Goal: Task Accomplishment & Management: Use online tool/utility

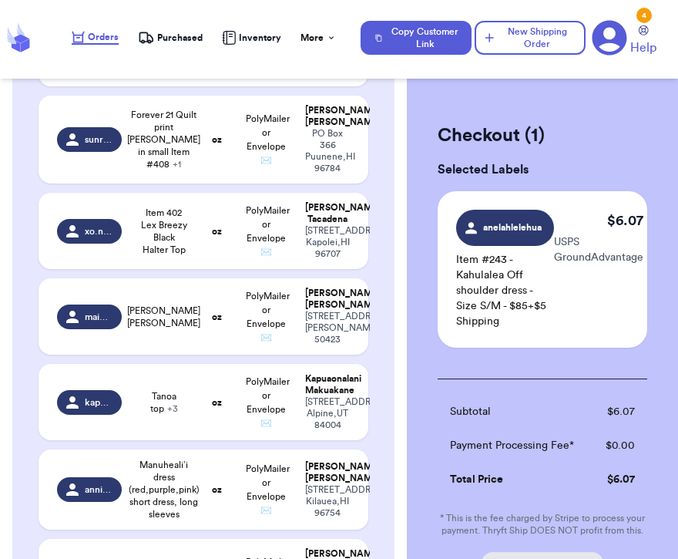
scroll to position [795, 0]
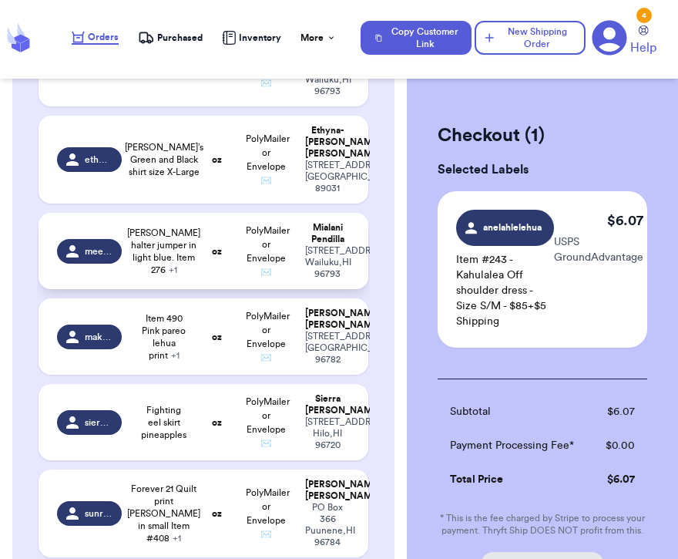
click at [161, 257] on span "[PERSON_NAME] halter jumper in light blue. Item 276 + 1" at bounding box center [163, 251] width 73 height 49
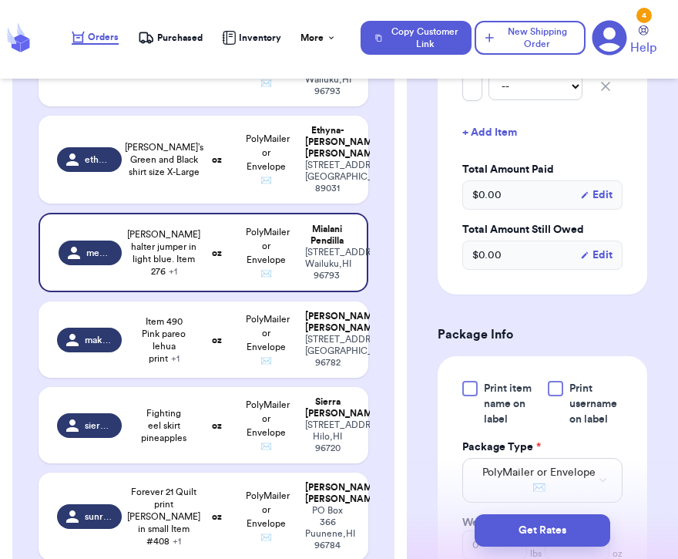
scroll to position [681, 0]
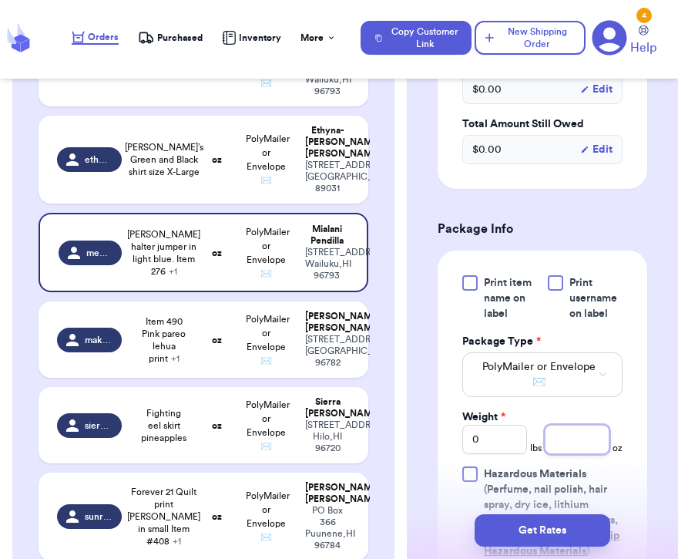
click at [575, 425] on input "number" at bounding box center [577, 439] width 65 height 29
type input "14"
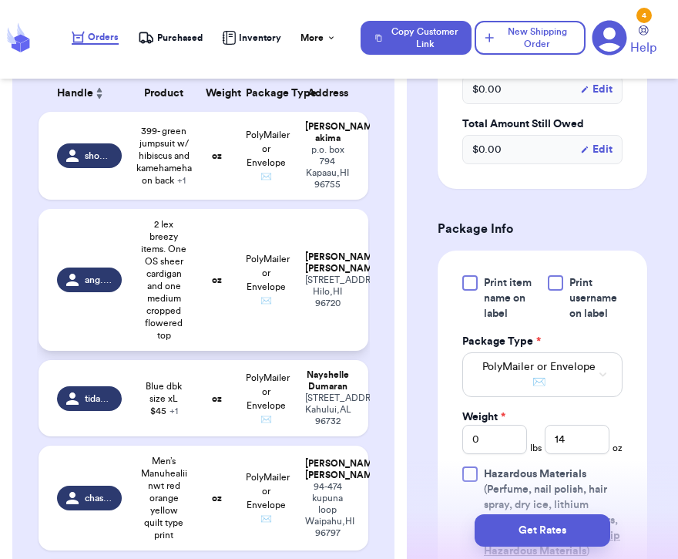
click at [162, 298] on span "2 lex breezy items. One OS sheer cardigan and one medium cropped flowered top" at bounding box center [164, 279] width 48 height 123
type input "2 lex breezy items. One OS sheer cardigan and one medium cropped flowered top"
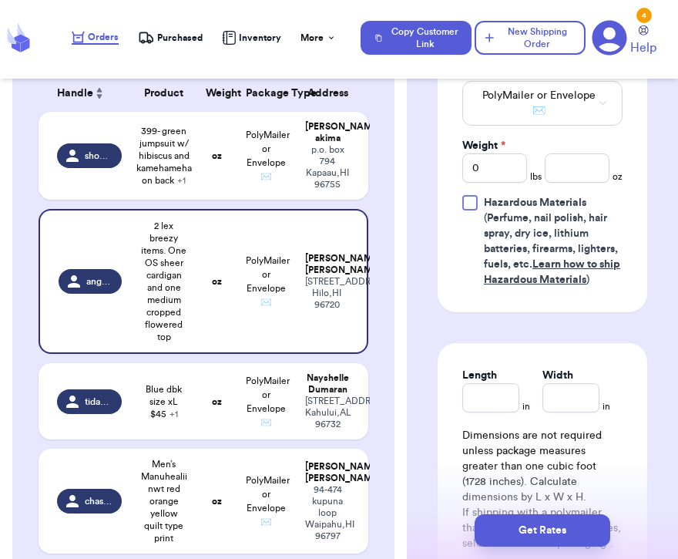
scroll to position [951, 0]
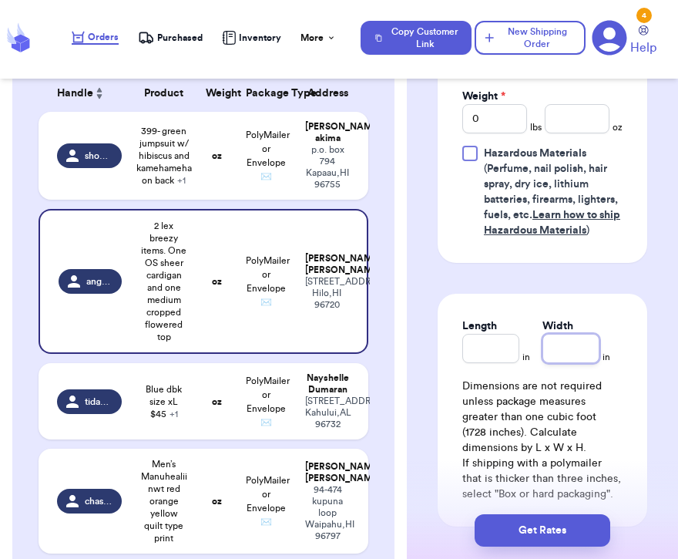
click at [560, 335] on input "Width" at bounding box center [571, 348] width 57 height 29
click at [587, 104] on input "number" at bounding box center [577, 118] width 65 height 29
type input "8"
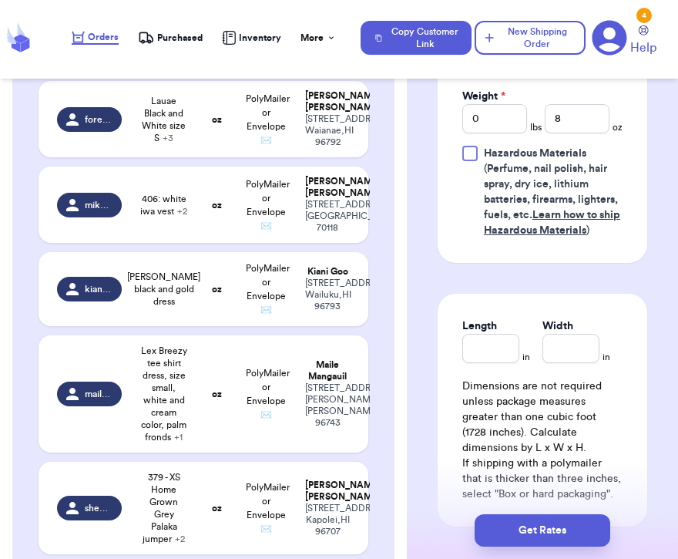
type input "Item 164 Size Small lexbreezy button up tshirt."
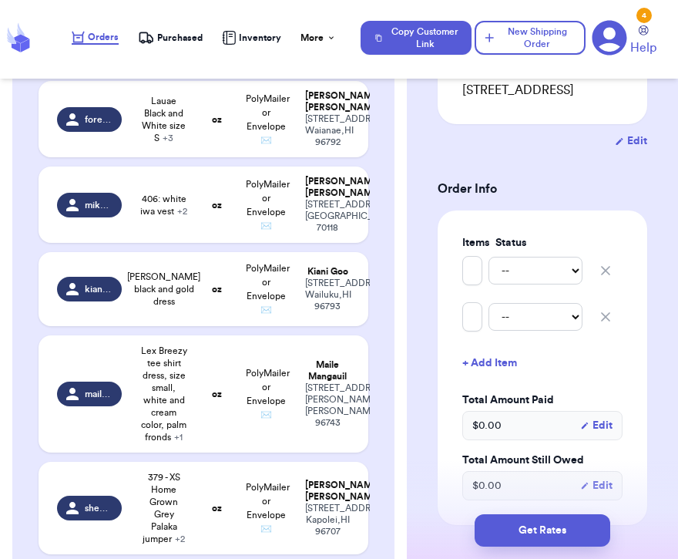
scroll to position [395, 0]
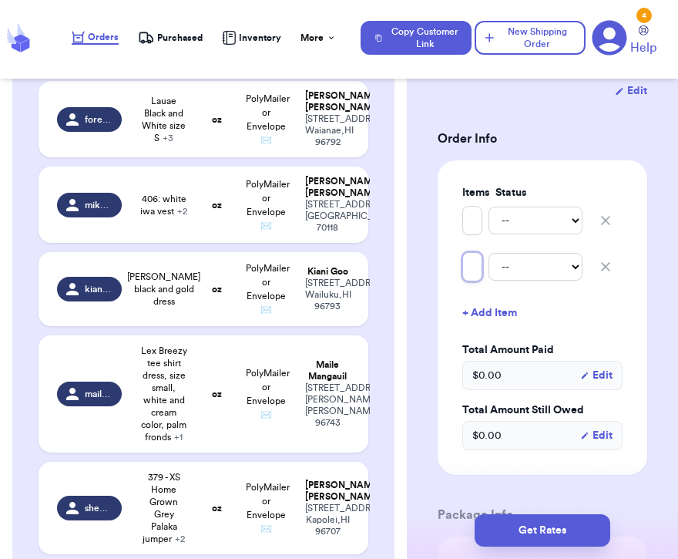
click at [476, 252] on input "Item 10 Size Small red&black cardigan (forgot brand name)" at bounding box center [473, 266] width 20 height 29
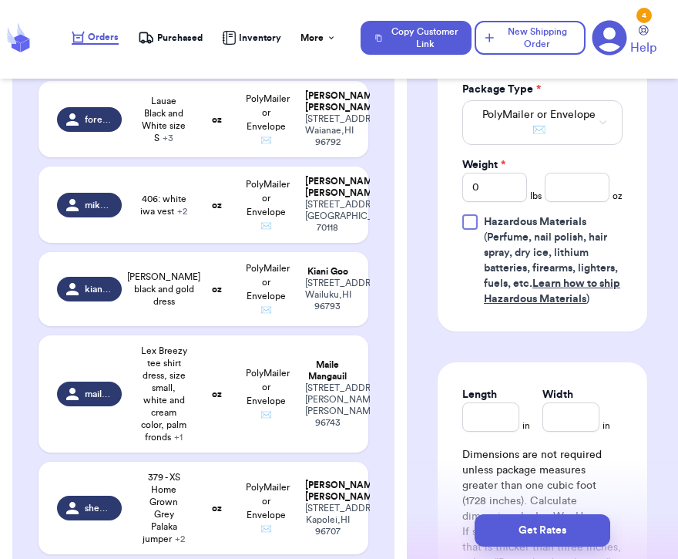
scroll to position [992, 0]
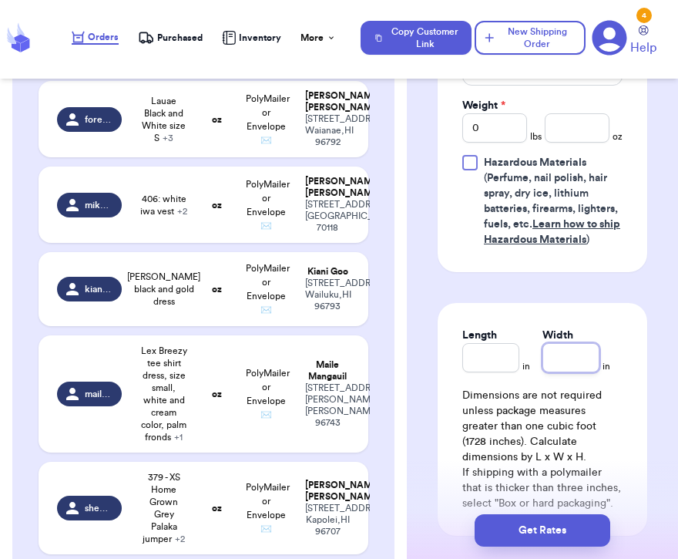
click at [551, 352] on input "Width" at bounding box center [571, 357] width 57 height 29
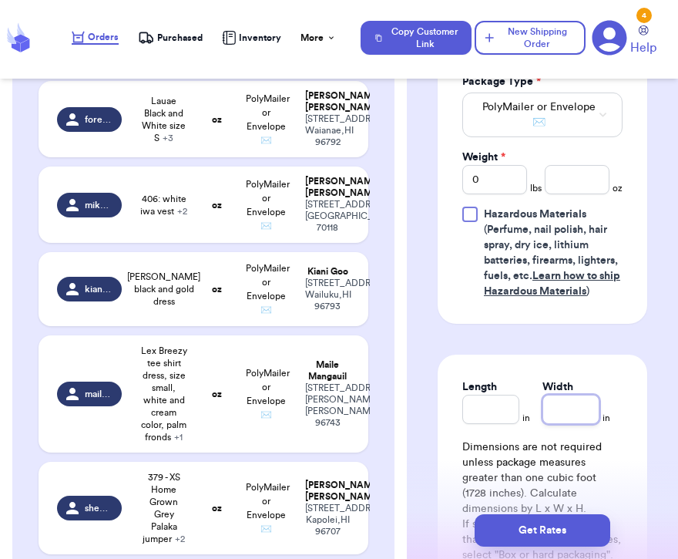
scroll to position [926, 0]
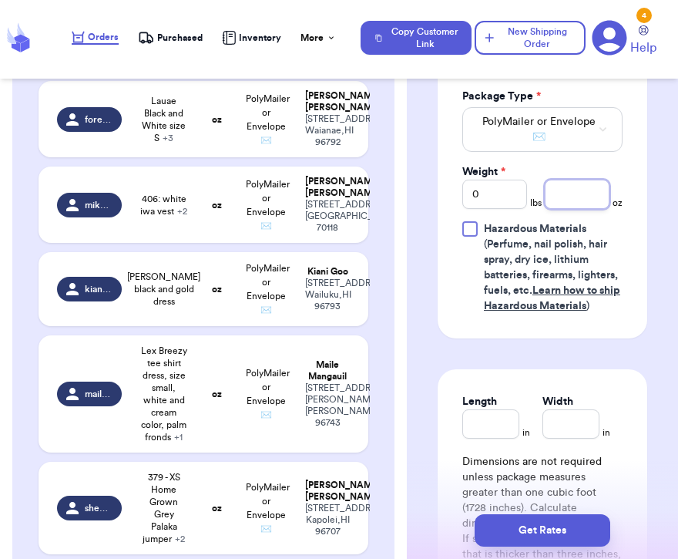
click at [577, 183] on input "number" at bounding box center [577, 194] width 65 height 29
type input "11"
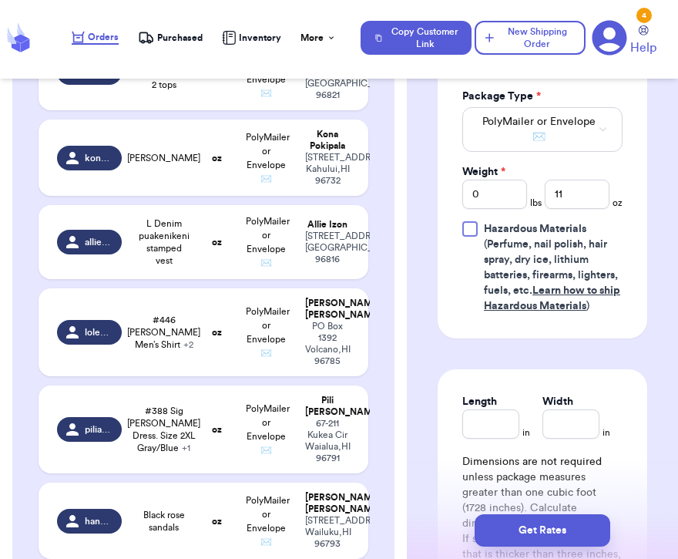
type input "cold shoulder brown manuhealii"
type input "Get nuts pouch grey and white"
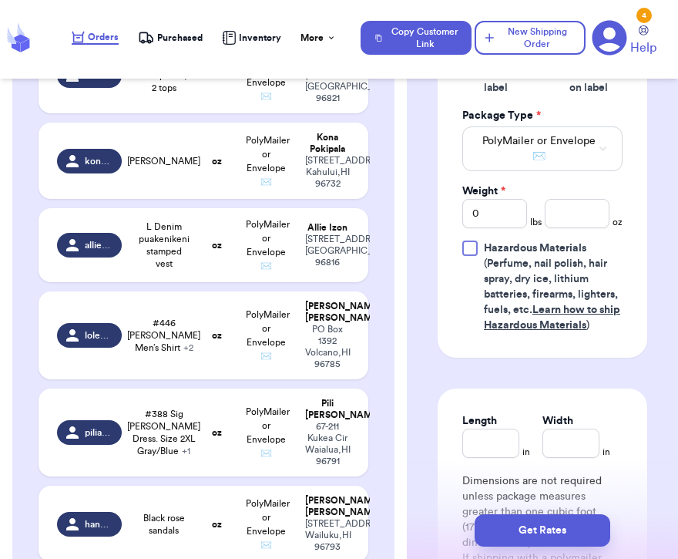
scroll to position [932, 0]
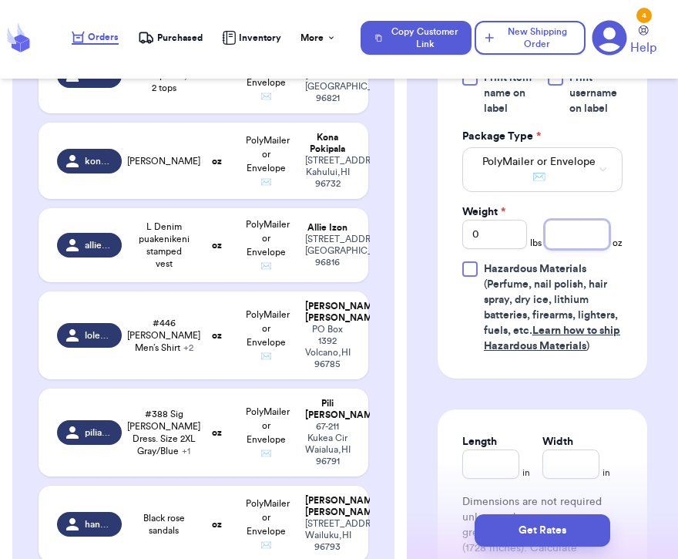
click at [567, 220] on input "number" at bounding box center [577, 234] width 65 height 29
type input "14"
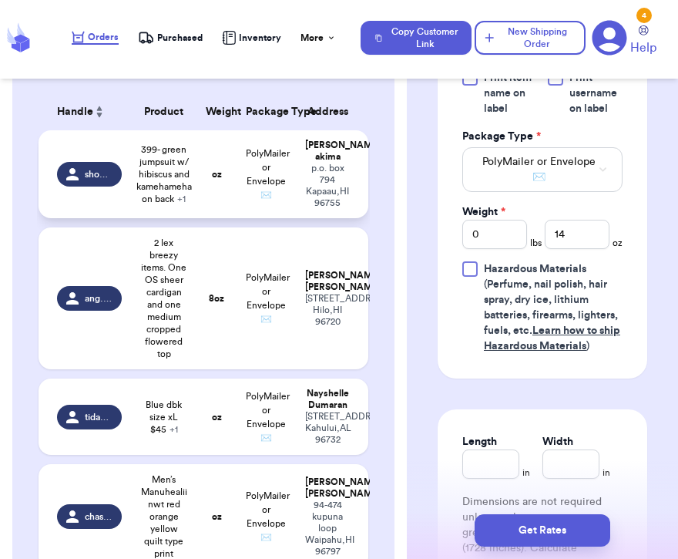
scroll to position [4208, 0]
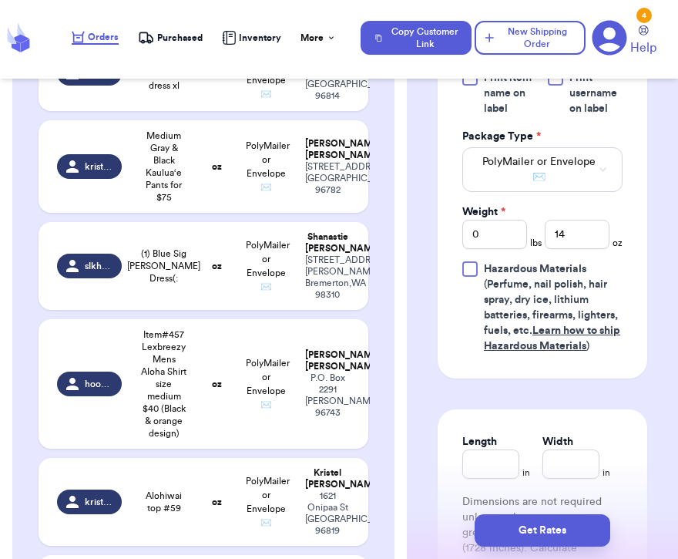
type input "379 - XS Home Grown Grey Palaka jumper"
type input "170 - small Nahe Wahine LS top"
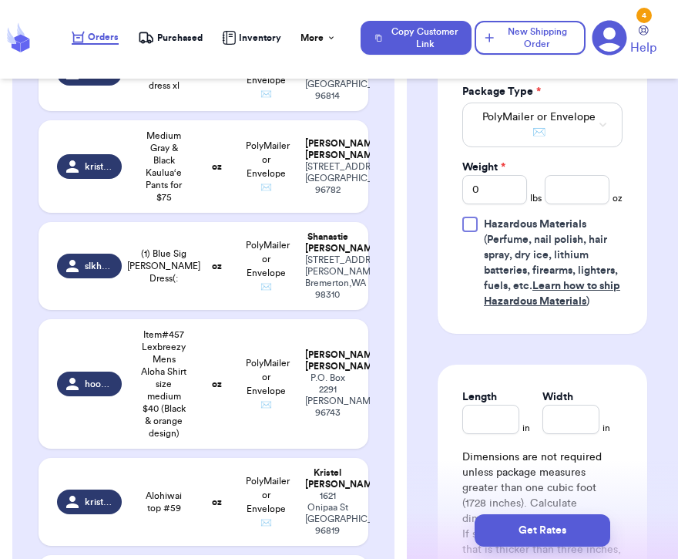
scroll to position [961, 0]
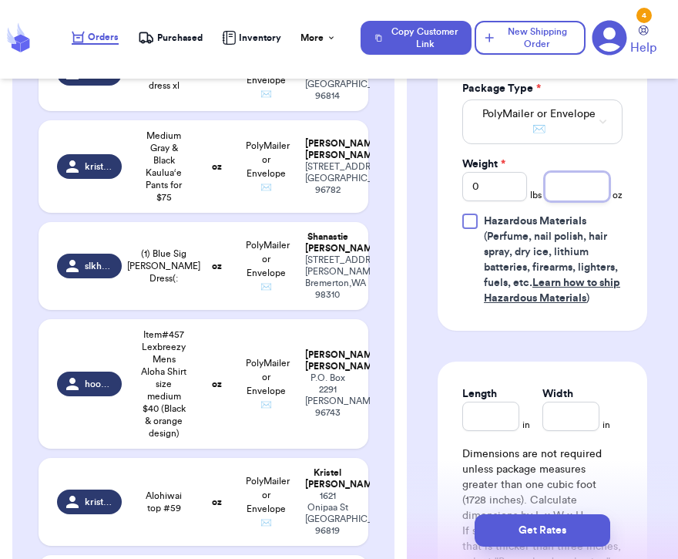
click at [570, 172] on input "number" at bounding box center [577, 186] width 65 height 29
type input "14"
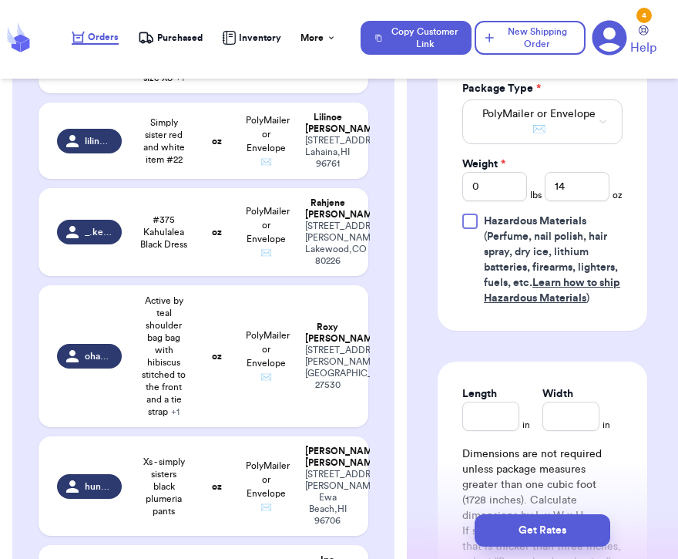
scroll to position [3781, 0]
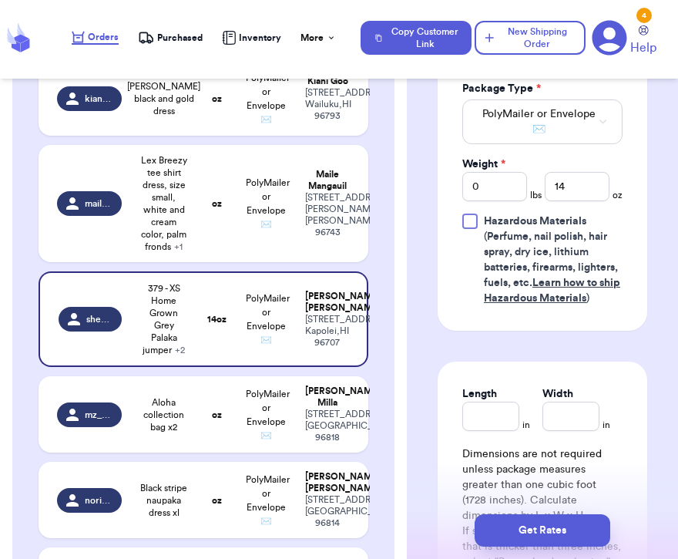
type input "Lauae Black and White size S"
type input "Black & white patterned Romper size S"
type input "391 - Lauae Black and white pants"
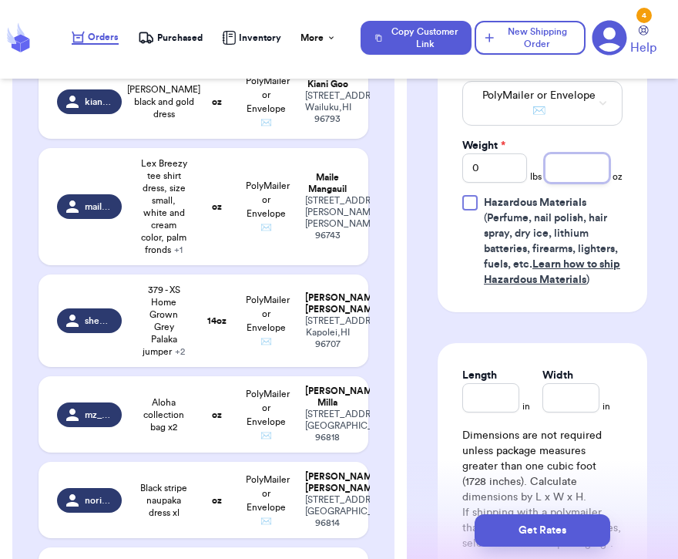
click at [575, 153] on input "number" at bounding box center [577, 167] width 65 height 29
type input "15"
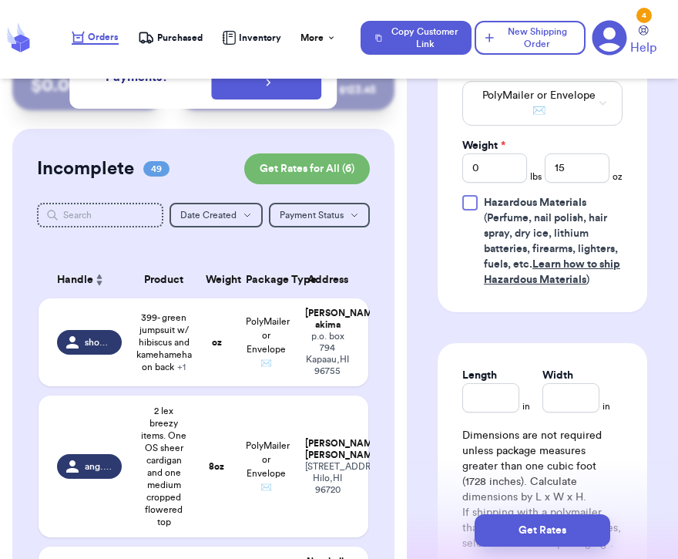
scroll to position [1405, 0]
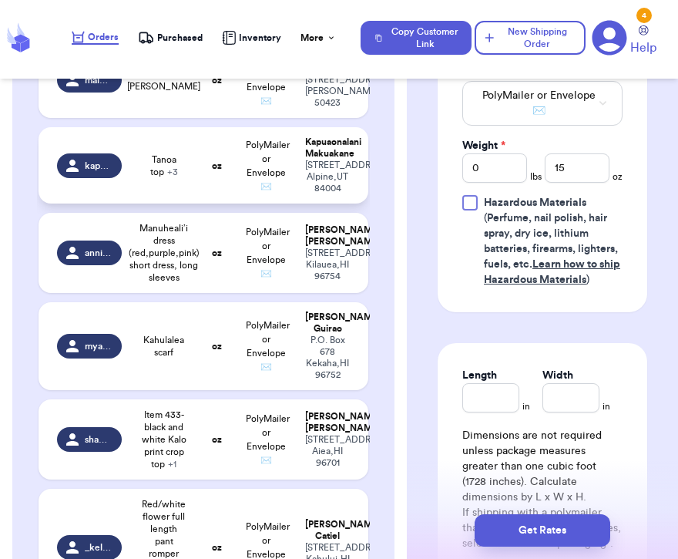
click at [241, 204] on td "PolyMailer or Envelope ✉️" at bounding box center [266, 165] width 59 height 76
type input "Tanoa top"
type input "Manaola bag"
type input "LB wrap dress"
type input "Denim jacket"
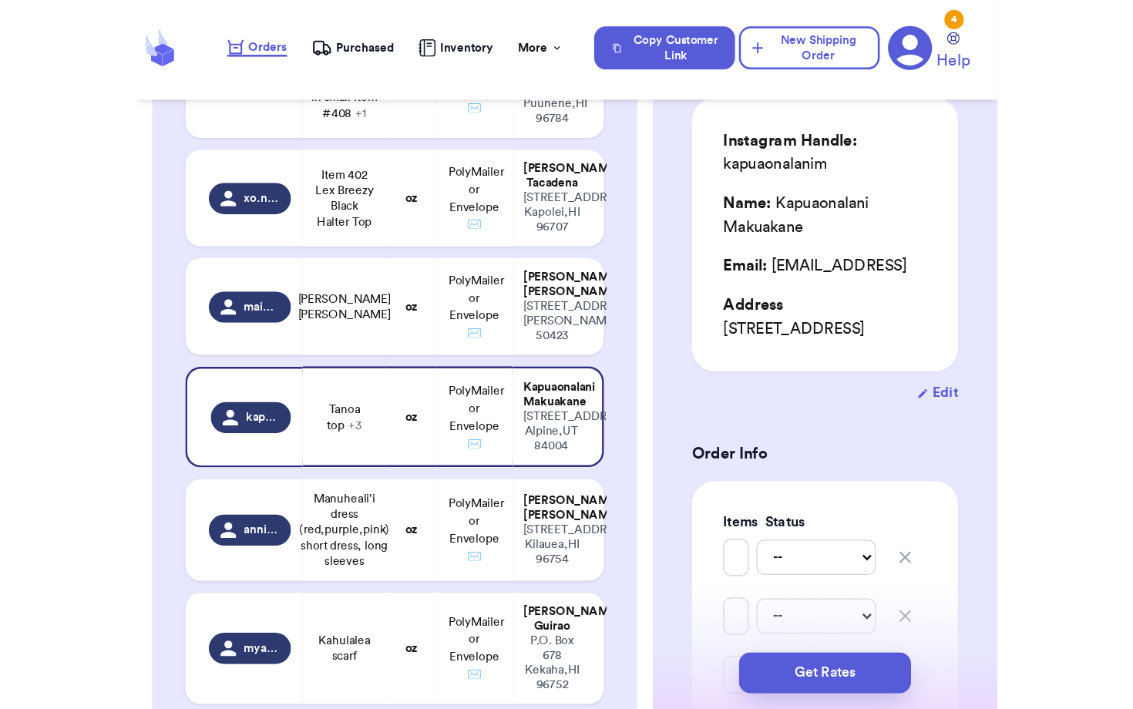
scroll to position [338, 0]
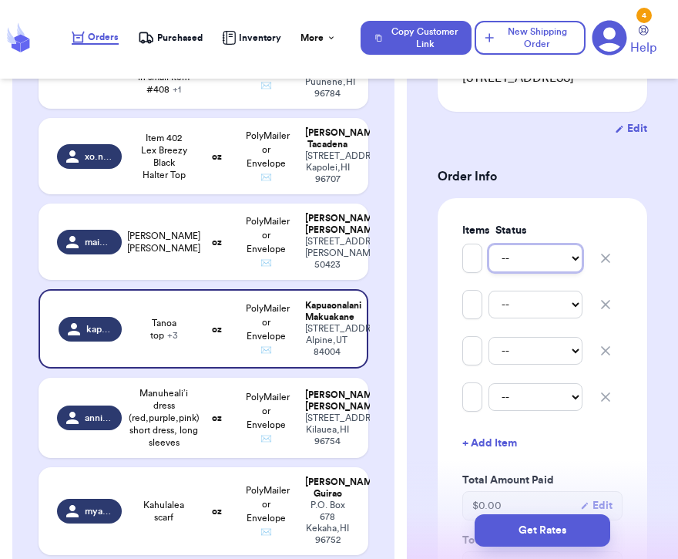
click at [523, 264] on select "-- Paid Owes" at bounding box center [536, 258] width 94 height 28
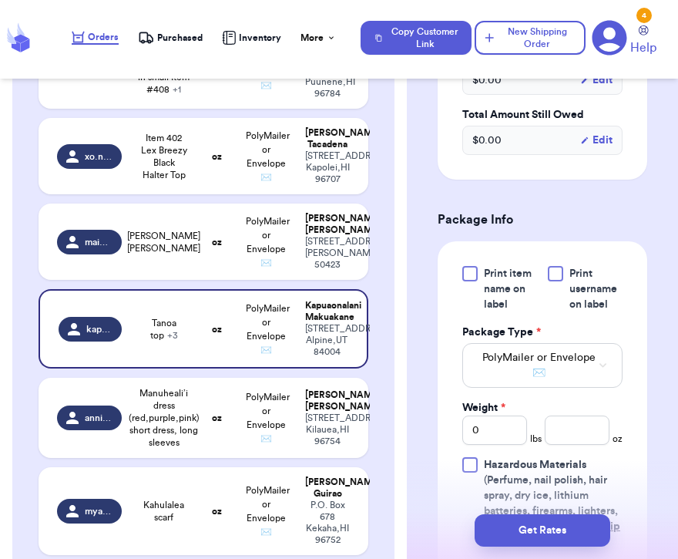
scroll to position [765, 0]
click at [516, 439] on input "0" at bounding box center [495, 429] width 65 height 29
type input "3"
click at [590, 422] on input "number" at bounding box center [577, 429] width 65 height 29
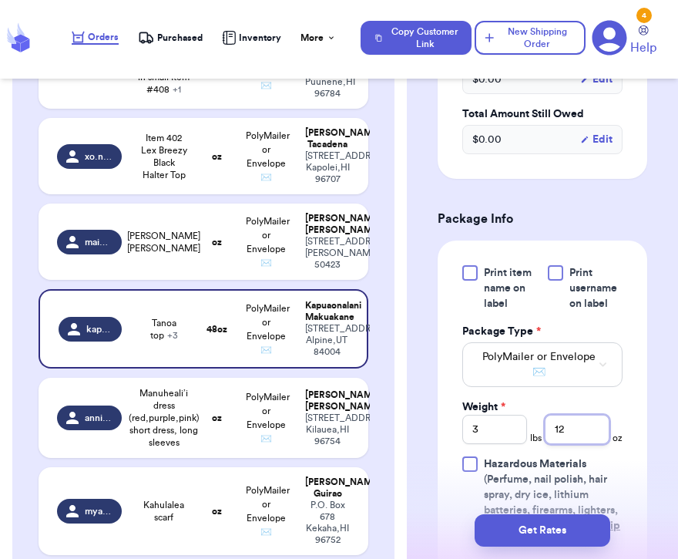
type input "12"
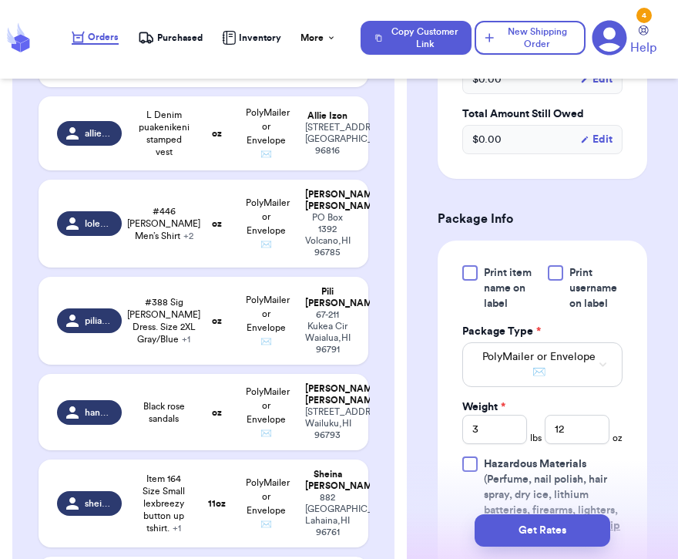
type input "3 items: one pants , 2 tops"
type input "0"
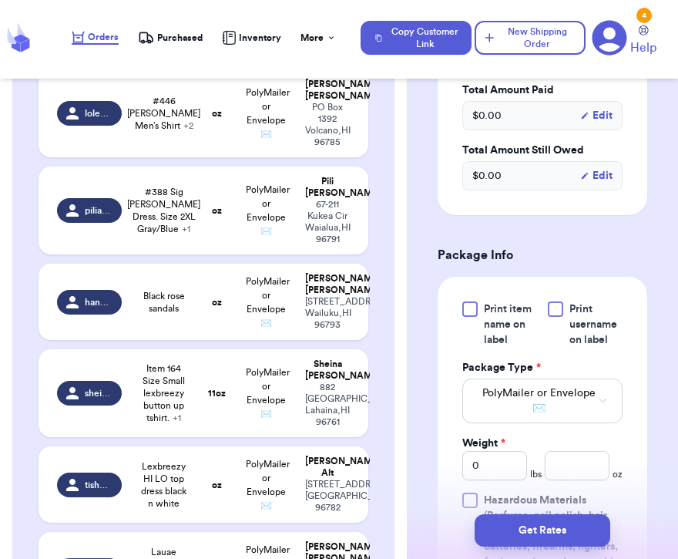
scroll to position [3145, 0]
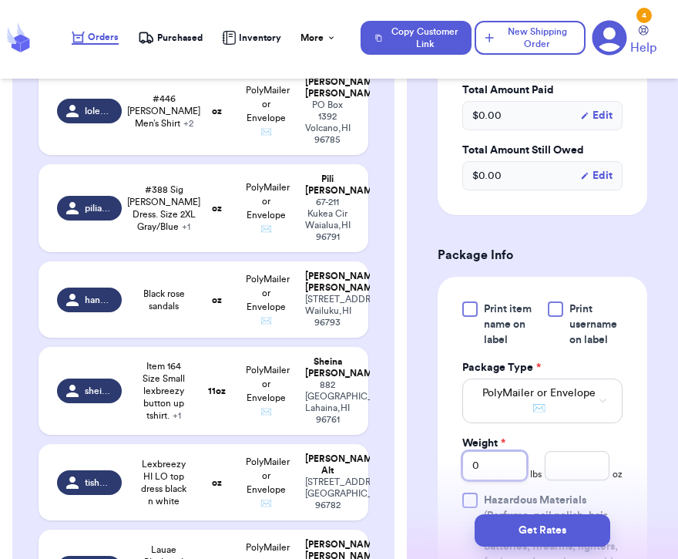
click at [482, 451] on input "0" at bounding box center [495, 465] width 65 height 29
type input "10"
click at [548, 451] on input "number" at bounding box center [577, 465] width 65 height 29
click at [513, 451] on input "10" at bounding box center [495, 465] width 65 height 29
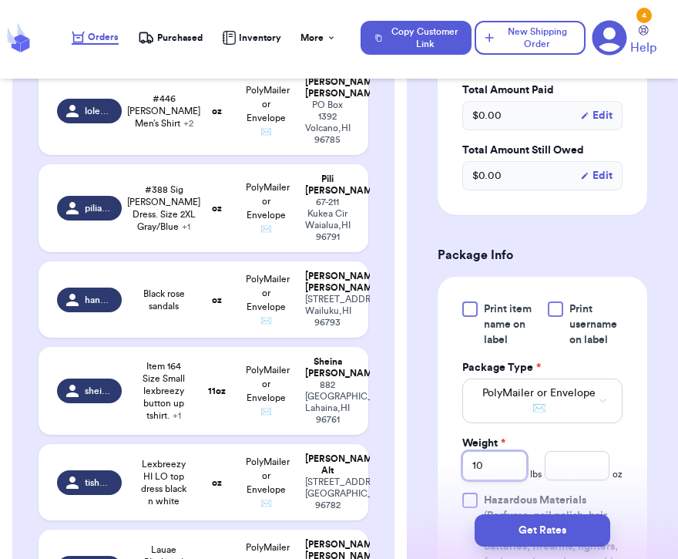
type input "1"
click at [556, 451] on input "number" at bounding box center [577, 465] width 65 height 29
type input "5"
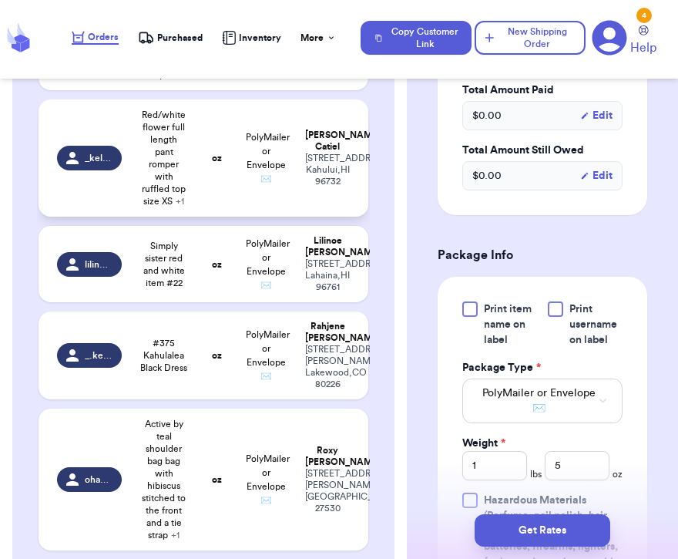
click at [207, 217] on td "oz" at bounding box center [216, 157] width 39 height 117
type input "Red/white flower full length pant romper with ruffled top size XS"
type input "0"
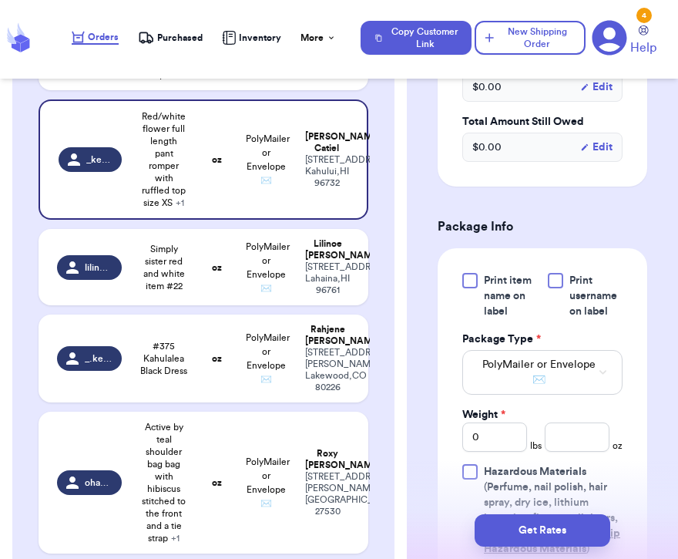
scroll to position [685, 0]
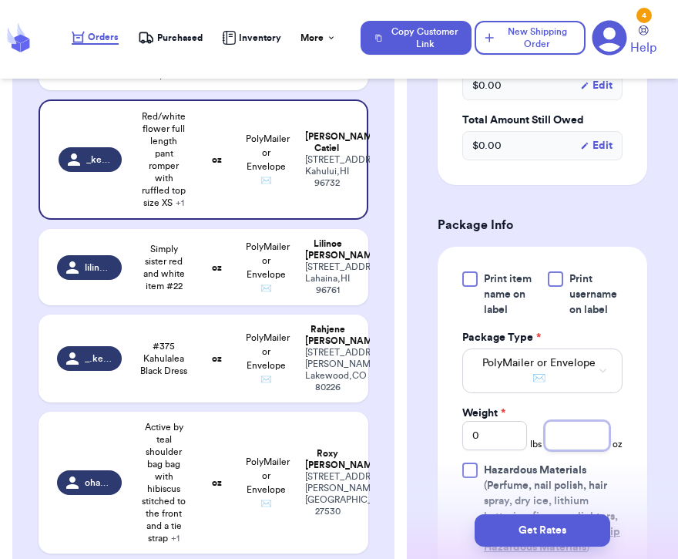
click at [596, 421] on input "number" at bounding box center [577, 435] width 65 height 29
type input "12"
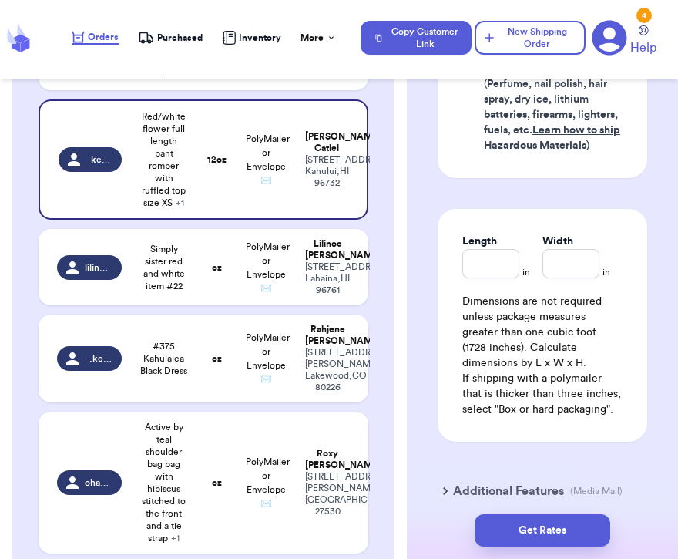
scroll to position [4523, 0]
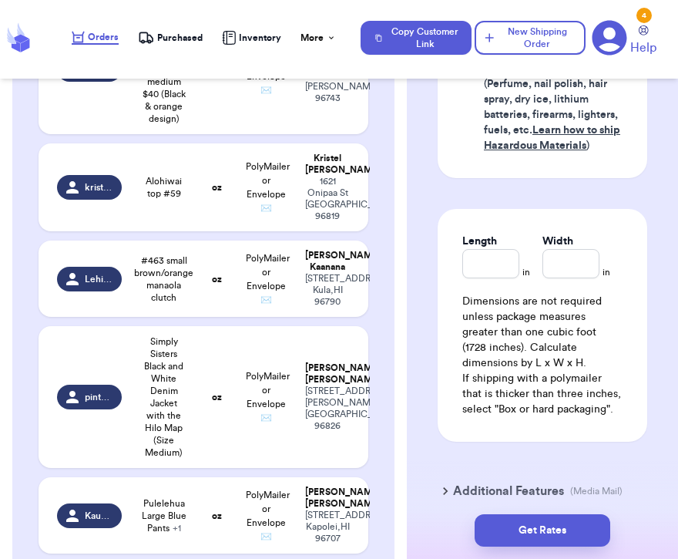
type input "Medium Gray & Black Kaulua‘e Pants for $75"
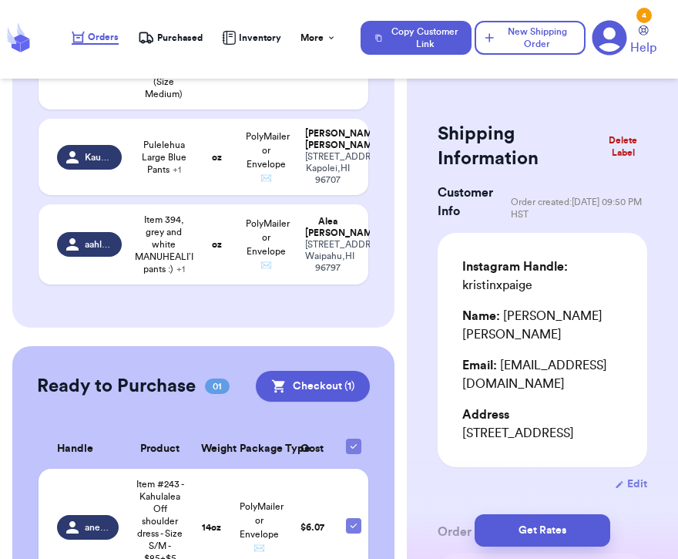
scroll to position [4906, 0]
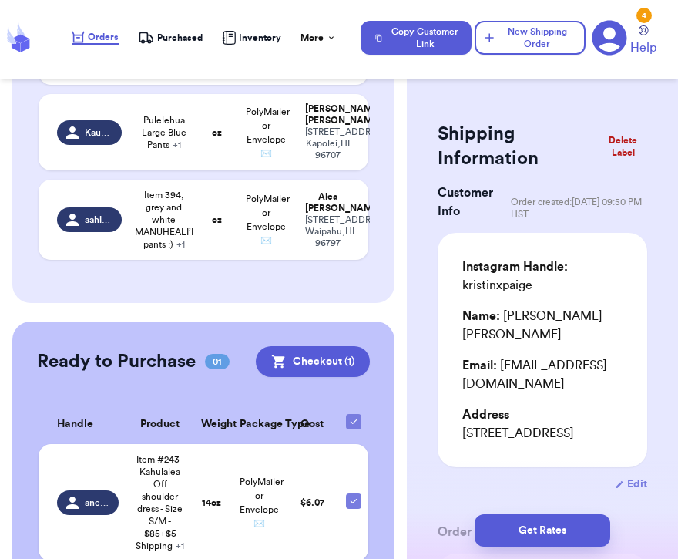
type input "Alohiwai top #59"
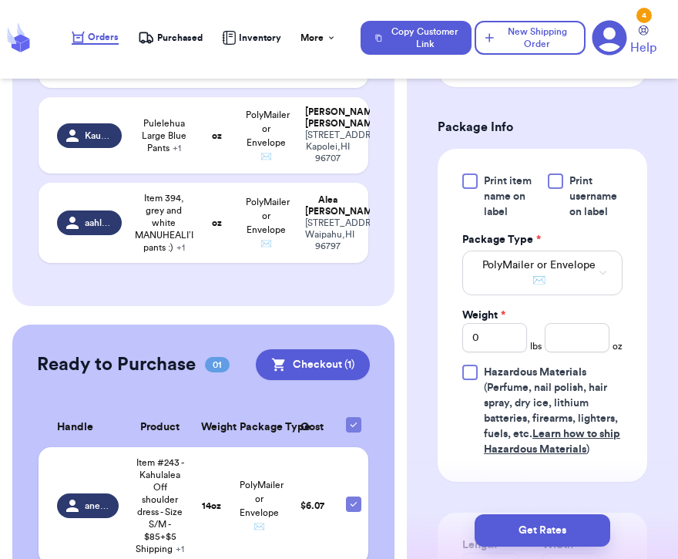
scroll to position [752, 0]
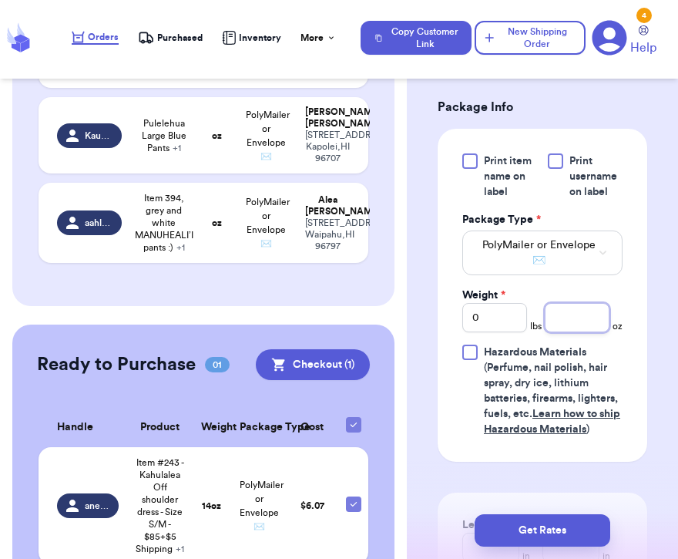
click at [587, 309] on input "number" at bounding box center [577, 317] width 65 height 29
type input "2"
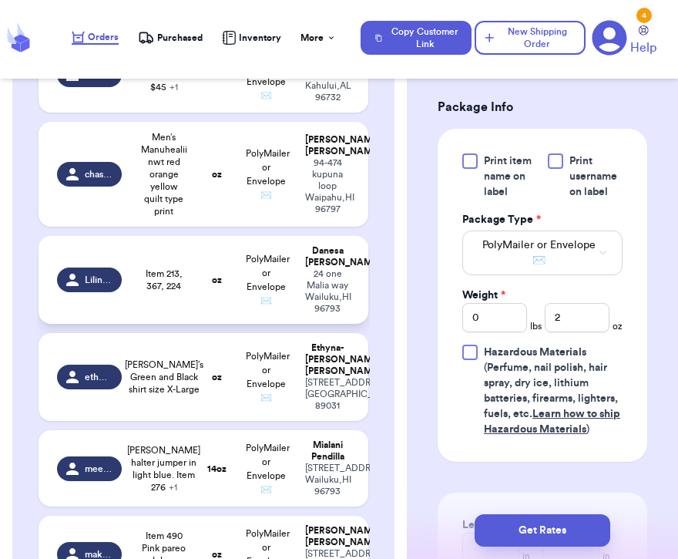
click at [198, 267] on td "oz" at bounding box center [216, 280] width 39 height 88
type input "Item 213, 367, 224"
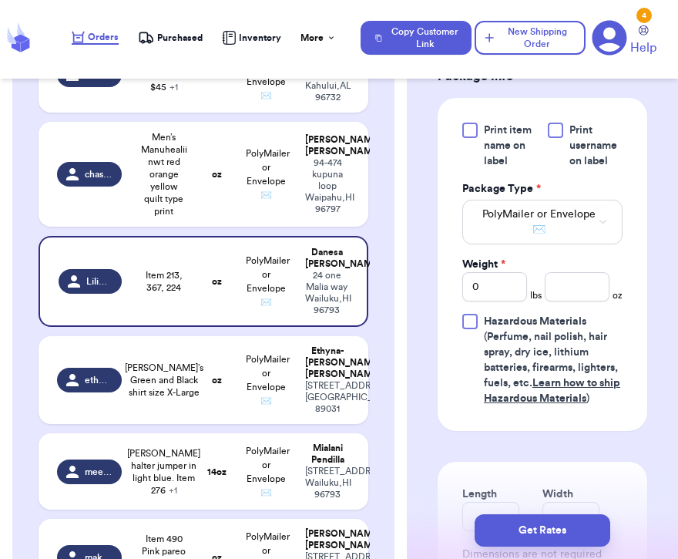
scroll to position [792, 0]
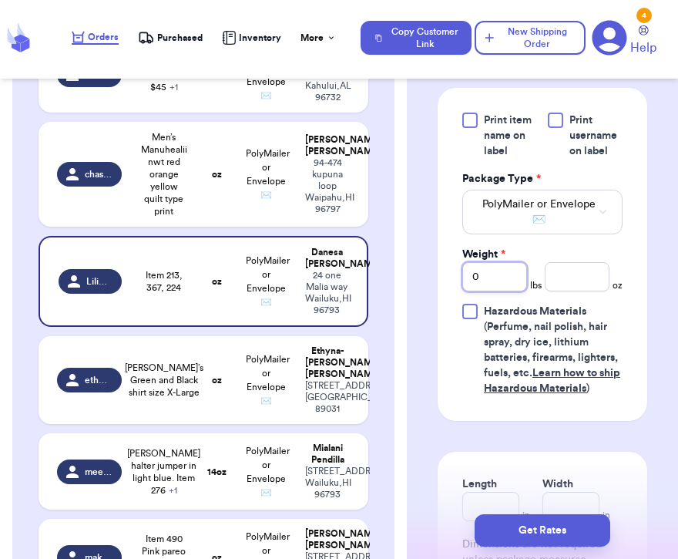
click at [500, 264] on input "0" at bounding box center [495, 276] width 65 height 29
type input "1"
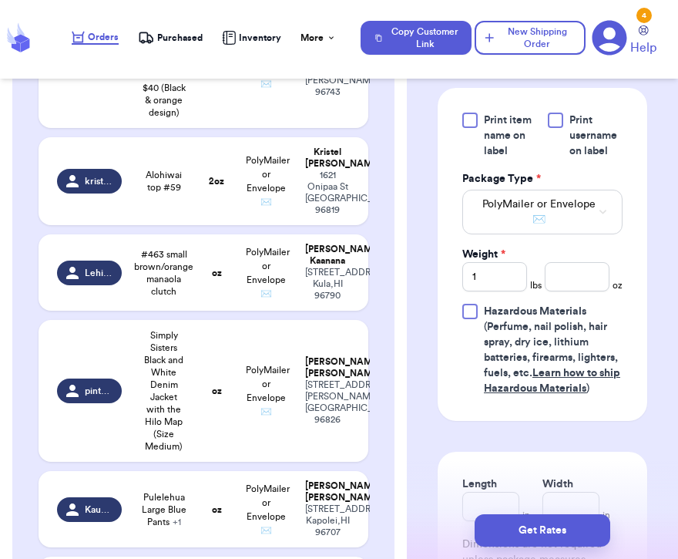
scroll to position [5224, 0]
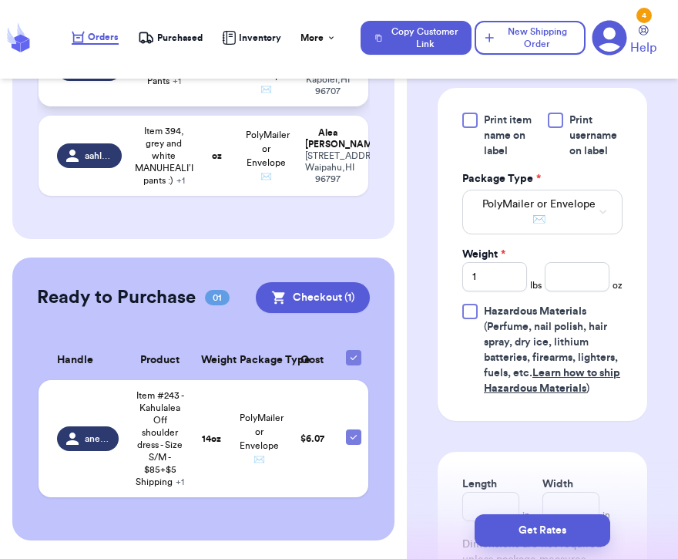
click at [185, 106] on td "Pulelehua Large Blue Pants + 1" at bounding box center [164, 68] width 66 height 76
type input "Pulelehua Large Blue Pants"
type input "0"
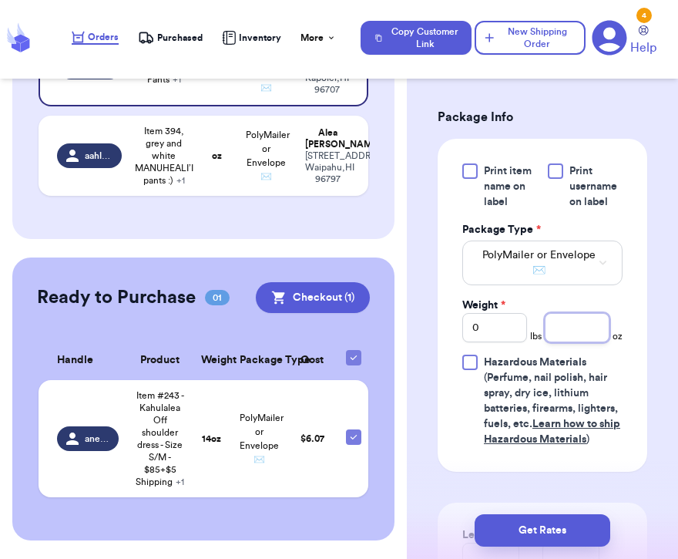
click at [574, 313] on input "number" at bounding box center [577, 327] width 65 height 29
type input "9"
click at [207, 196] on td "oz" at bounding box center [216, 156] width 39 height 80
type input "Item 394, grey and white MANUHEALI’I pants :)"
type input "Item 296! Bright orange off the shoulder dress! :)"
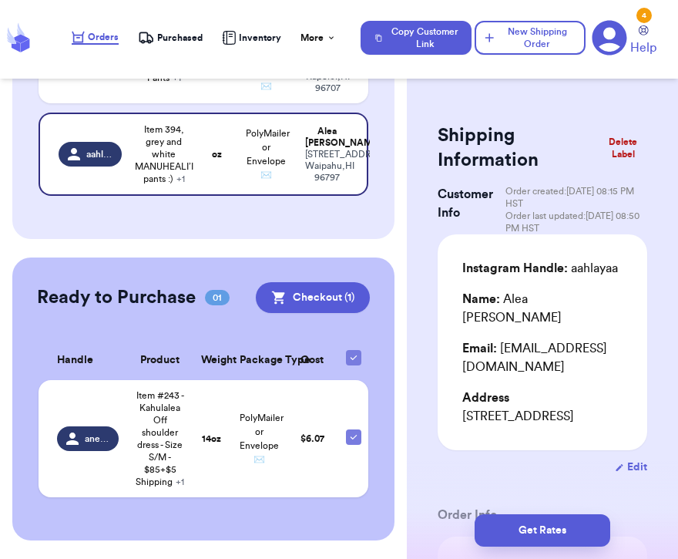
scroll to position [372, 0]
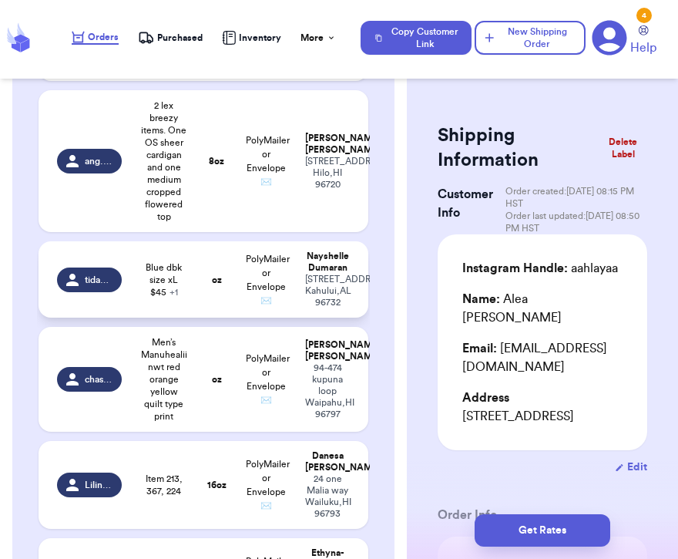
click at [178, 276] on span "Blue dbk size xL $45 + 1" at bounding box center [164, 279] width 48 height 37
type input "Blue dbk size xL $45"
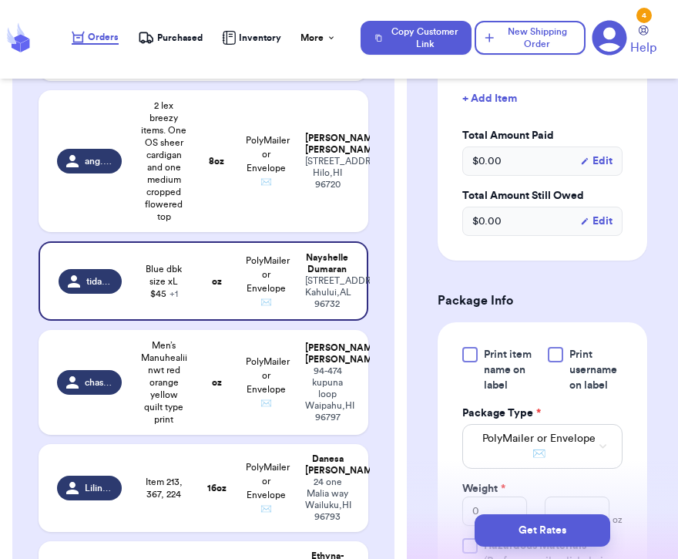
scroll to position [762, 0]
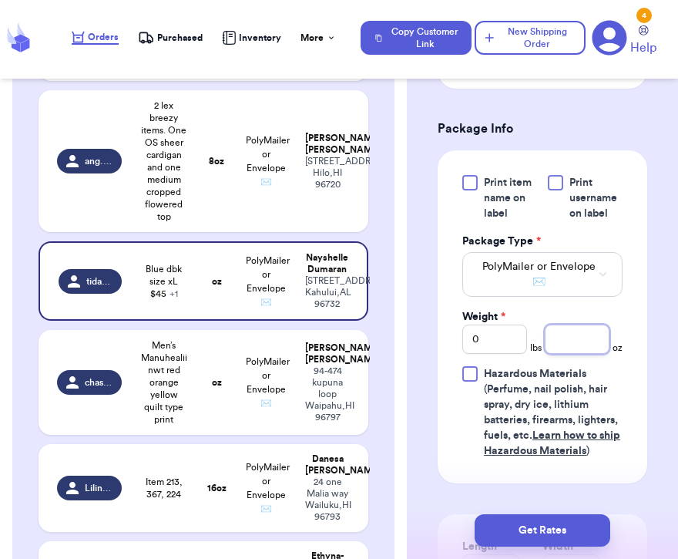
click at [565, 347] on input "number" at bounding box center [577, 339] width 65 height 29
type input "10"
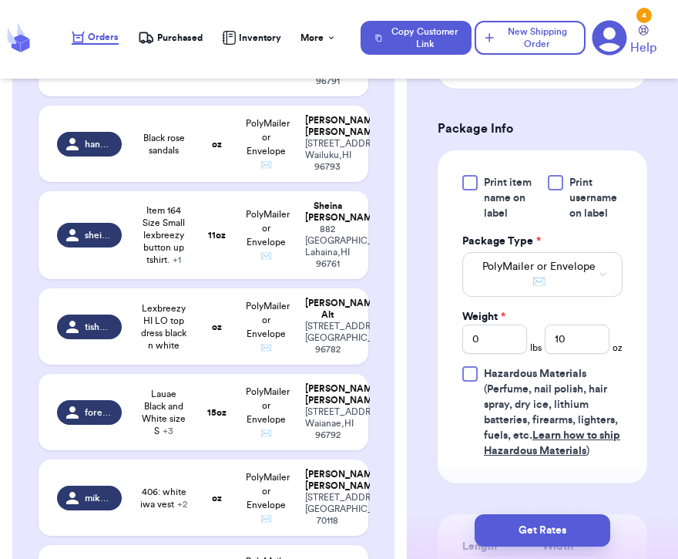
scroll to position [3996, 0]
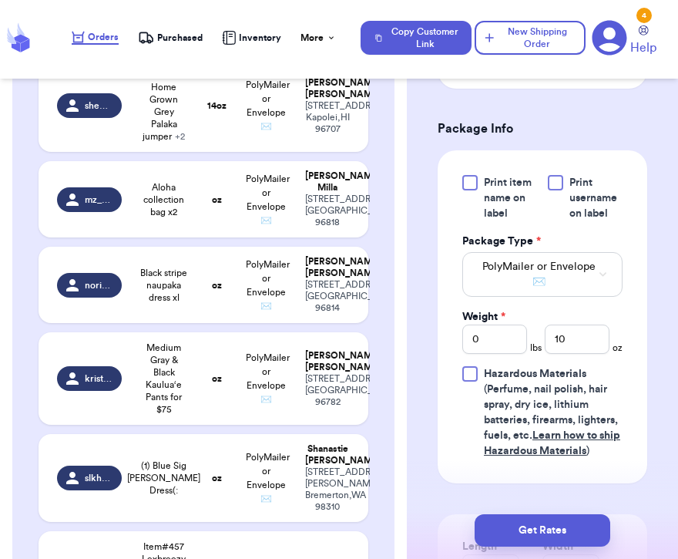
type input "[PERSON_NAME] black and gold dress"
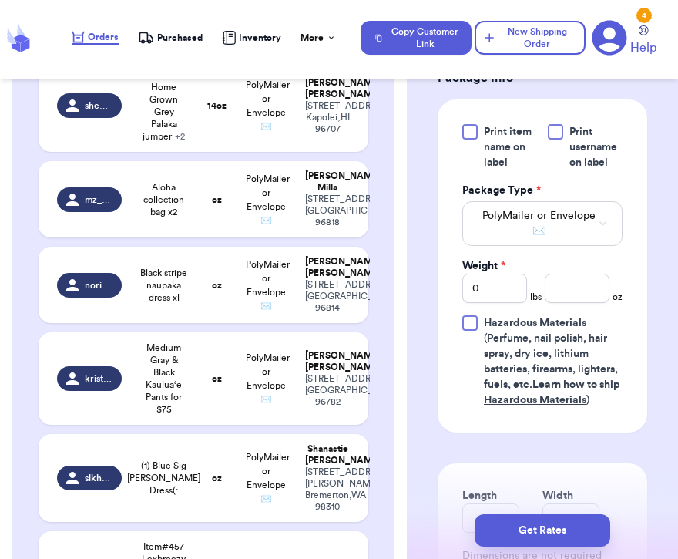
scroll to position [694, 0]
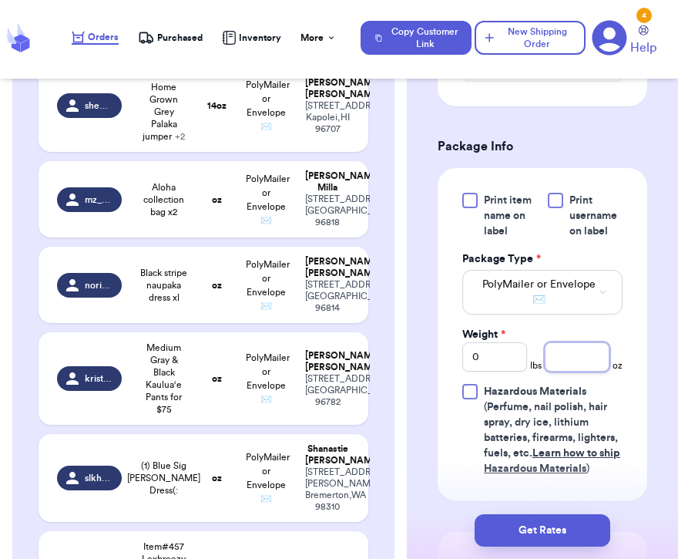
click at [563, 342] on input "number" at bounding box center [577, 356] width 65 height 29
type input "9"
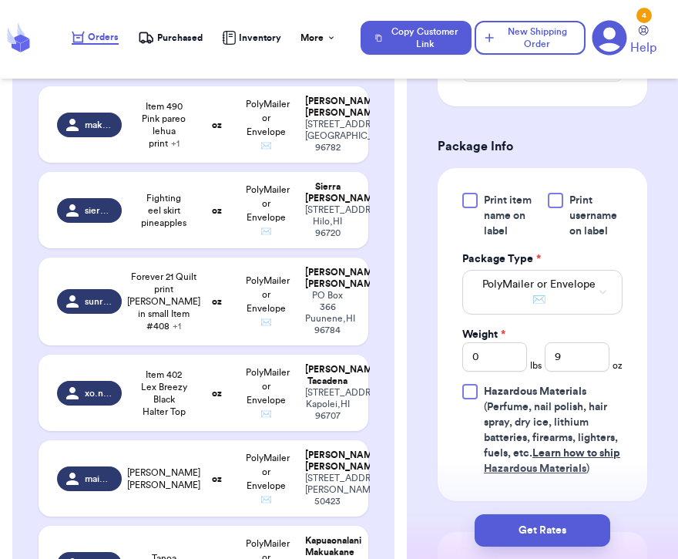
scroll to position [4631, 0]
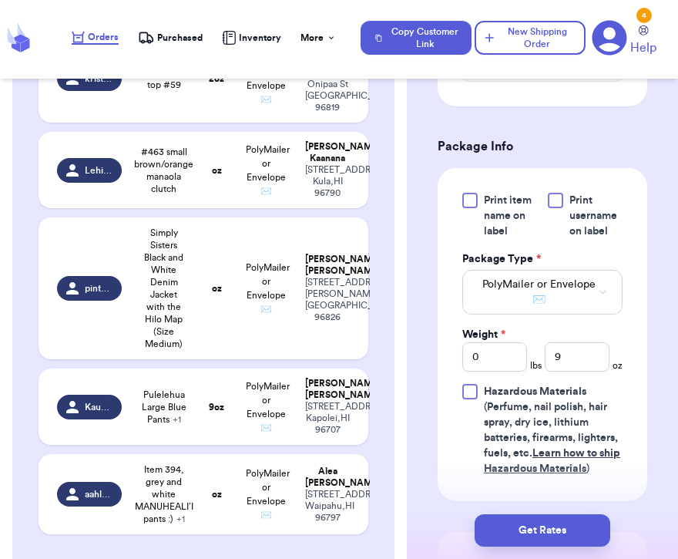
type input "(1) Blue Sig [PERSON_NAME] Dress(:"
click at [566, 342] on input "number" at bounding box center [577, 356] width 65 height 29
click at [503, 342] on input "0" at bounding box center [495, 356] width 65 height 29
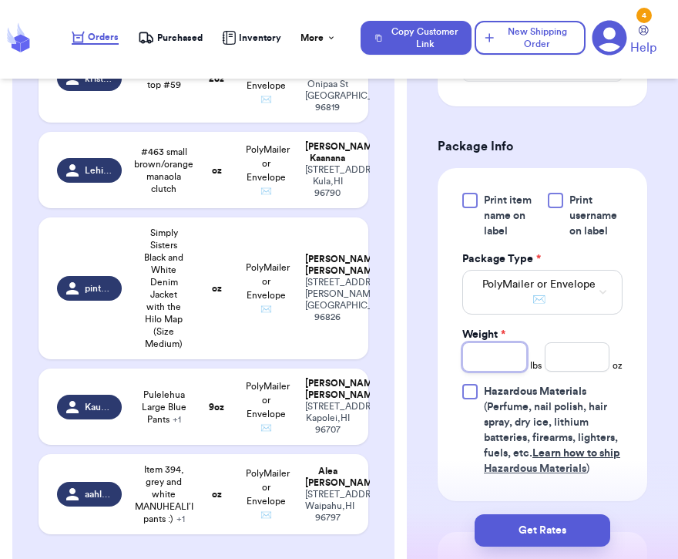
type input "1"
click at [574, 342] on input "number" at bounding box center [577, 356] width 65 height 29
type input "4"
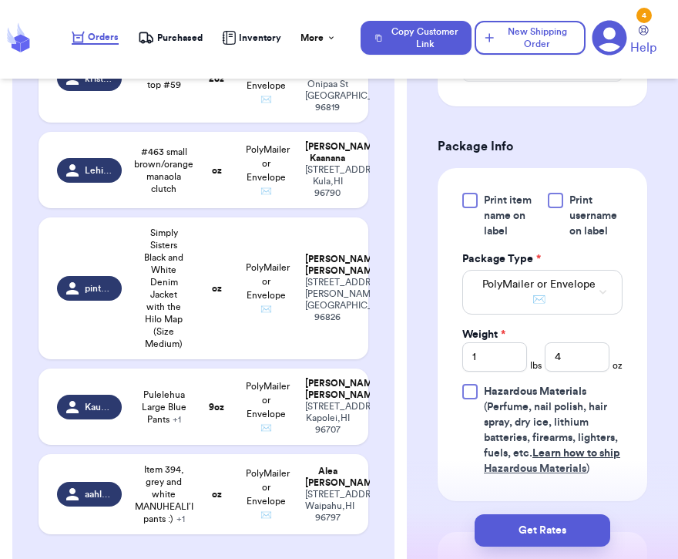
type input "Item#457 Lexbreezy Mens Aloha Shirt size medium $40 (Black & orange design)"
type input "0"
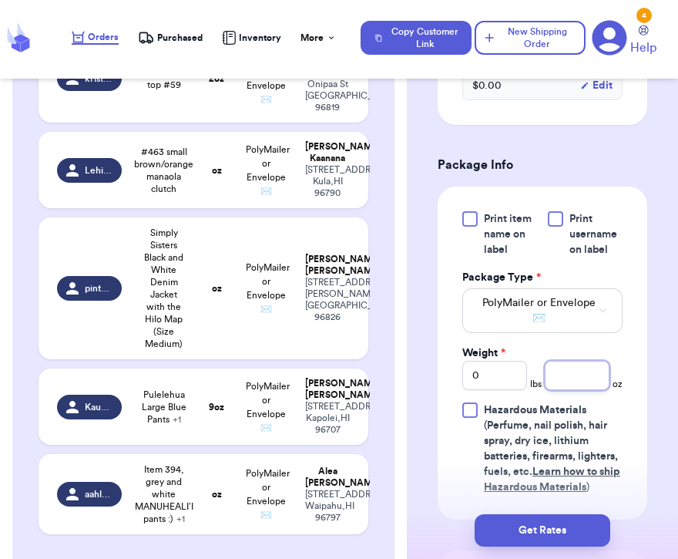
click at [560, 361] on input "number" at bounding box center [577, 375] width 65 height 29
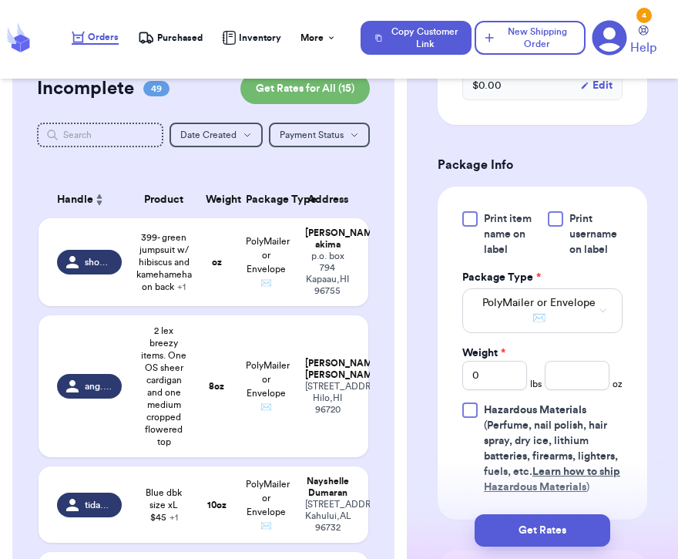
scroll to position [5333, 0]
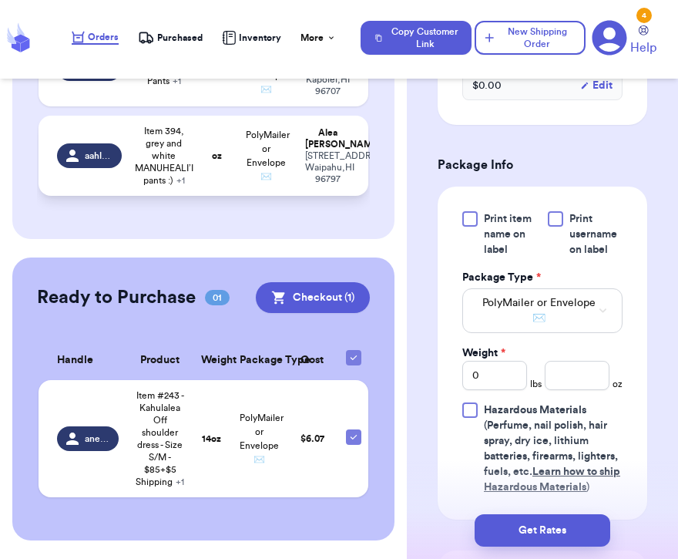
click at [173, 187] on span "Item 394, grey and white MANUHEALI’I pants :) + 1" at bounding box center [164, 156] width 59 height 62
type input "Item 394, grey and white MANUHEALI’I pants :)"
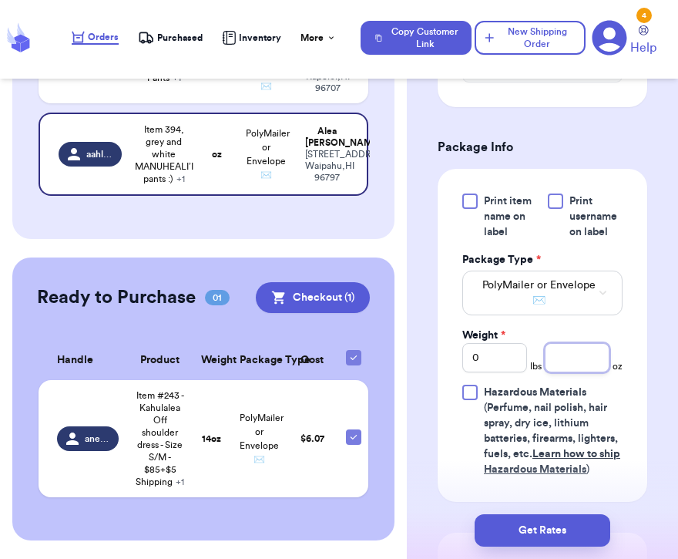
click at [571, 345] on input "number" at bounding box center [577, 357] width 65 height 29
type input "14"
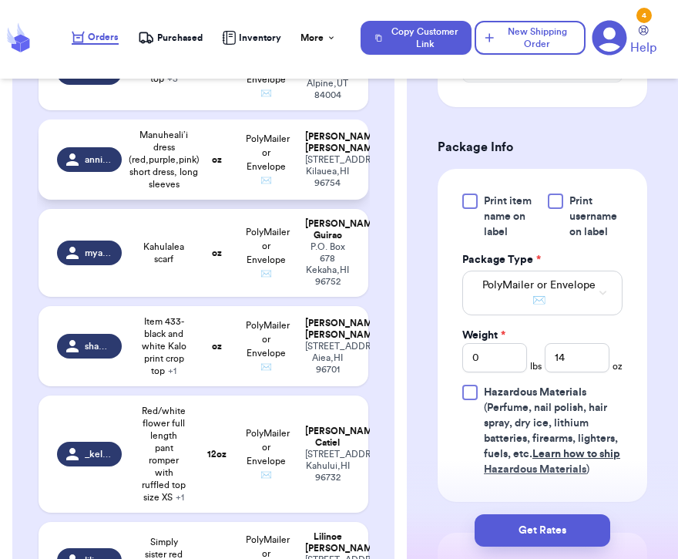
click at [148, 190] on span "Manuheali’i dress (red,purple,pink) short dress, long sleeves" at bounding box center [164, 160] width 71 height 62
type input "Manuheali’i dress (red,purple,pink) short dress, long sleeves"
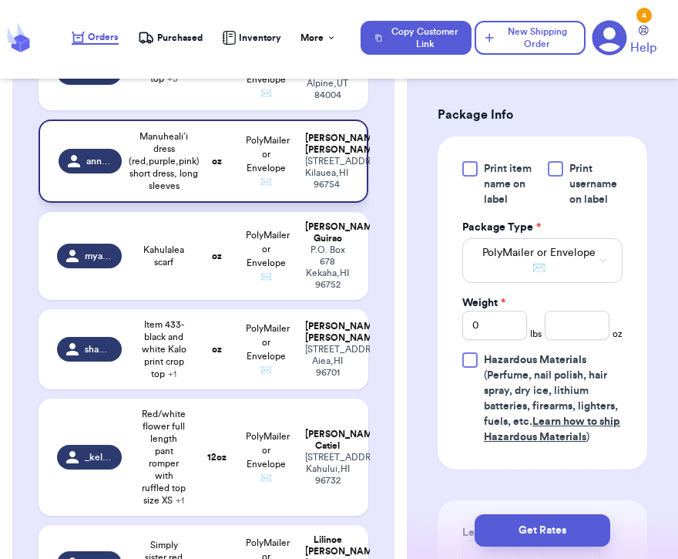
scroll to position [712, 0]
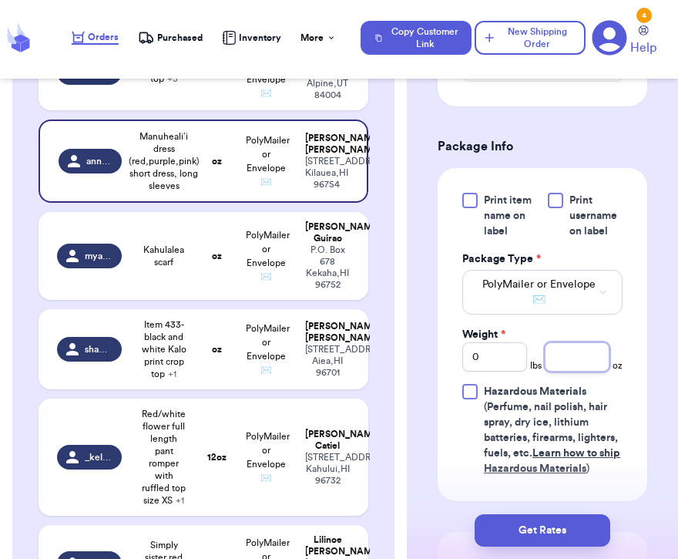
click at [580, 342] on input "number" at bounding box center [577, 356] width 65 height 29
type input "7"
click at [495, 346] on input "0" at bounding box center [495, 356] width 65 height 29
type input "1"
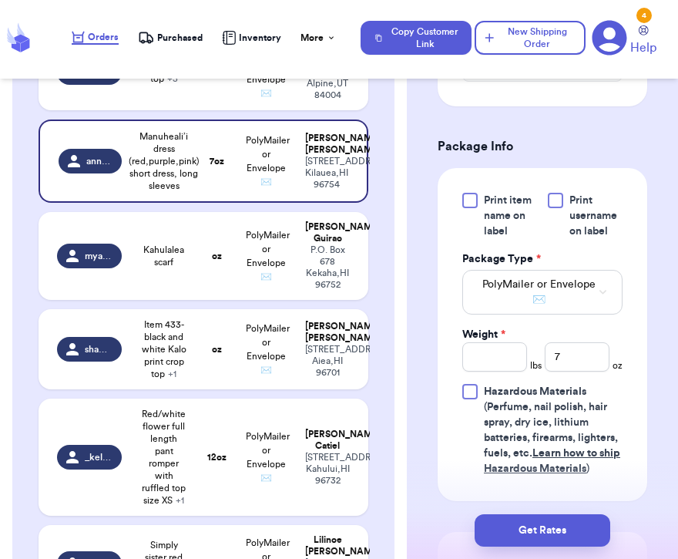
scroll to position [3326, 0]
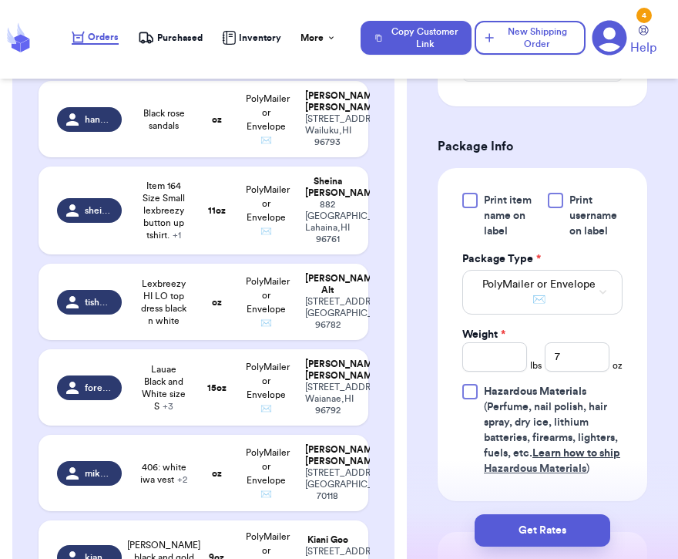
type input "#446 [PERSON_NAME] Men’s Shirt"
type input "0"
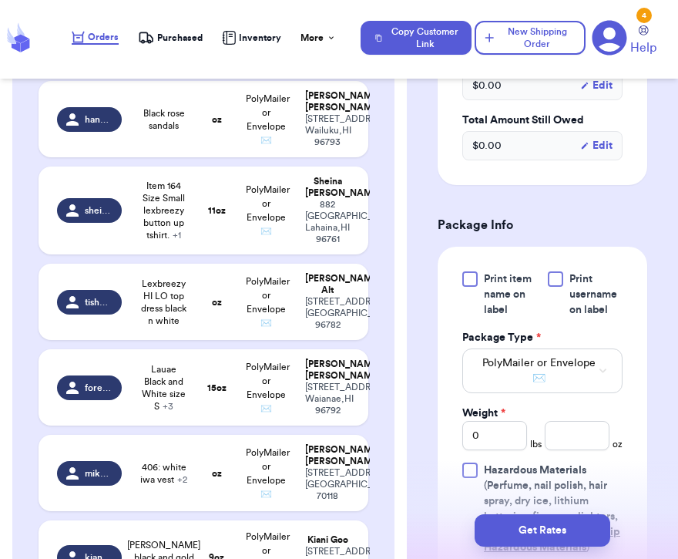
scroll to position [772, 0]
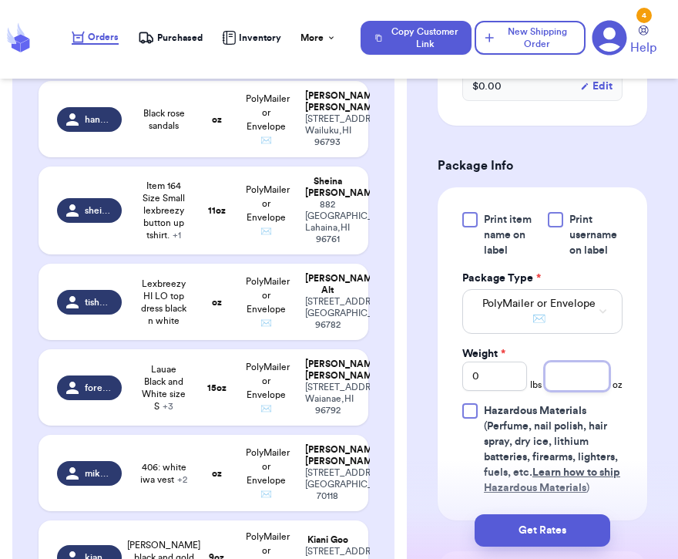
click at [571, 362] on input "number" at bounding box center [577, 376] width 65 height 29
click at [507, 362] on input "0" at bounding box center [495, 376] width 65 height 29
type input "1"
click at [574, 362] on input "number" at bounding box center [577, 376] width 65 height 29
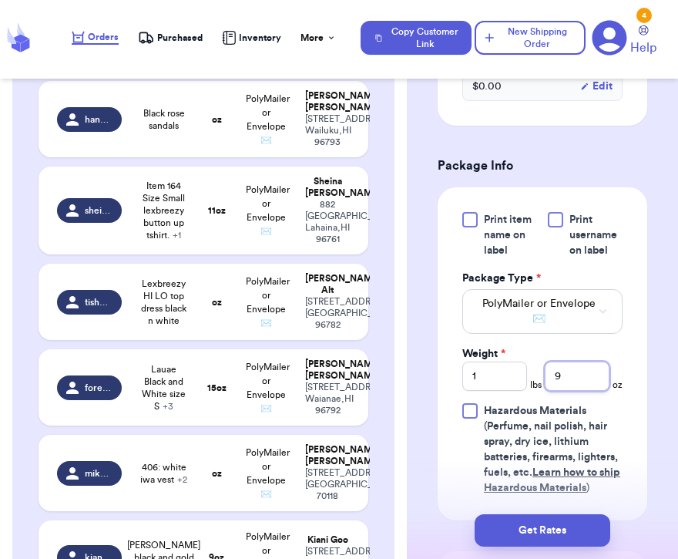
type input "9"
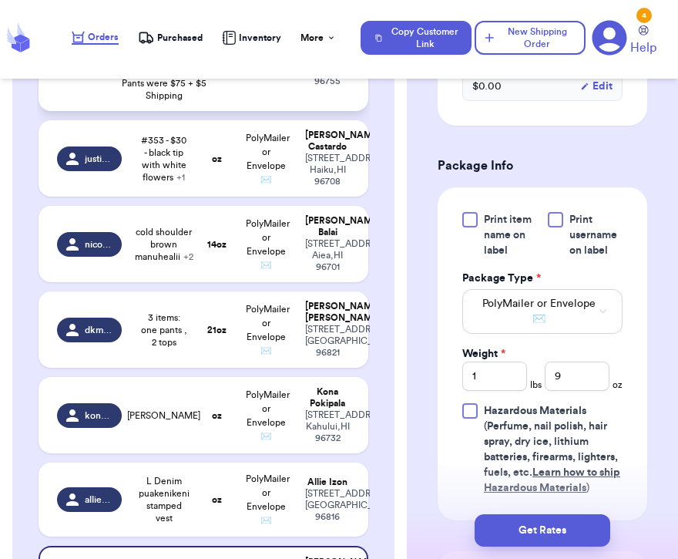
click at [187, 111] on td "Item #15 - Tan printed pants, 4 buttons in the front. I think the brand is [GEO…" at bounding box center [164, 52] width 66 height 117
type input "Item #15 - Tan printed pants, 4 buttons in the front. I think the brand is [GEO…"
type input "0"
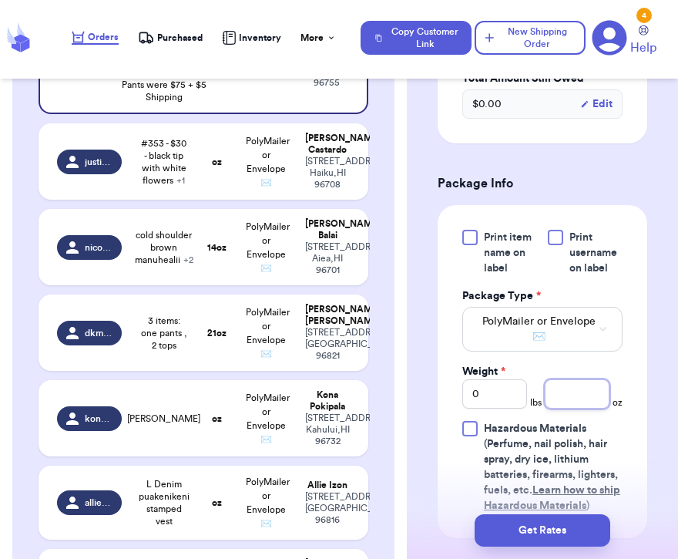
click at [565, 379] on input "number" at bounding box center [577, 393] width 65 height 29
type input "6"
click at [220, 200] on td "oz" at bounding box center [216, 161] width 39 height 76
type input "#353 - $30 - black tip with white flowers"
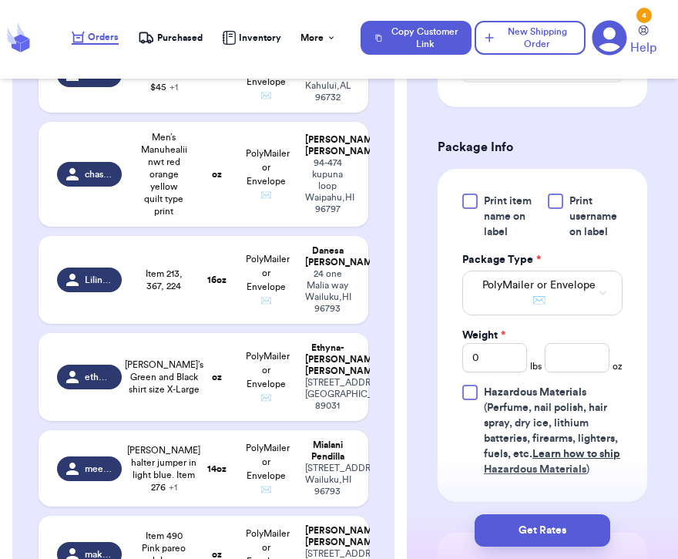
scroll to position [1872, 0]
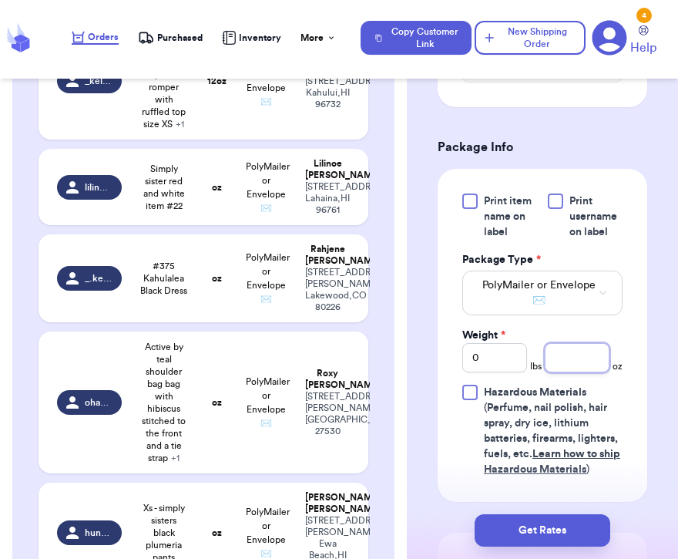
click at [574, 345] on input "number" at bounding box center [577, 357] width 65 height 29
type input "15"
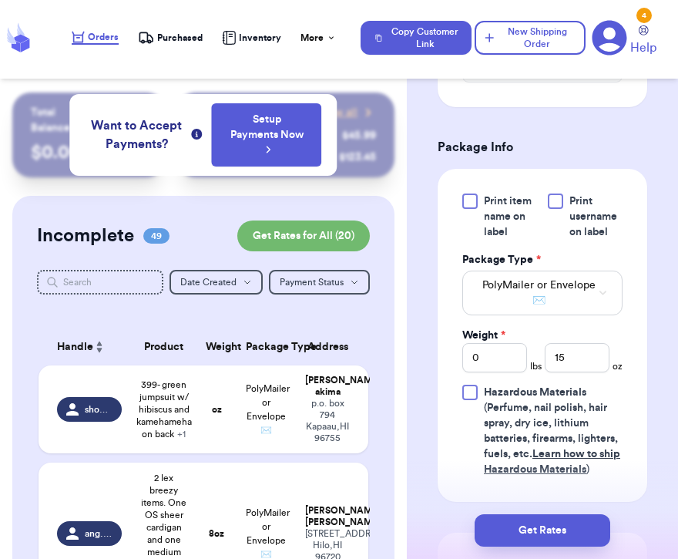
scroll to position [4414, 0]
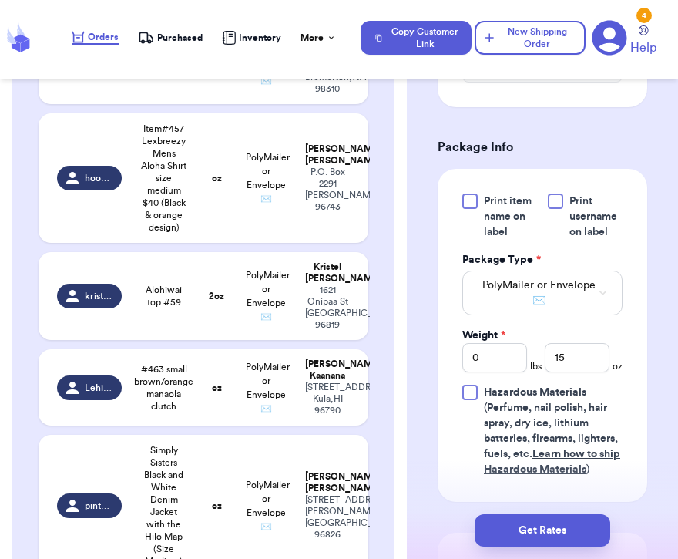
type input "Black stripe naupaka dress xl"
click at [570, 348] on input "number" at bounding box center [577, 356] width 65 height 29
type input "15"
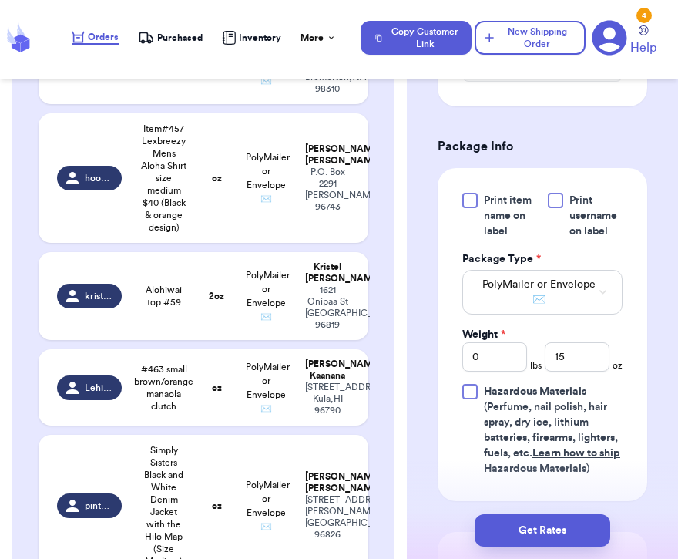
type input "Aloha collection bag x2"
click at [580, 346] on input "number" at bounding box center [577, 356] width 65 height 29
click at [507, 348] on input "0" at bounding box center [495, 356] width 65 height 29
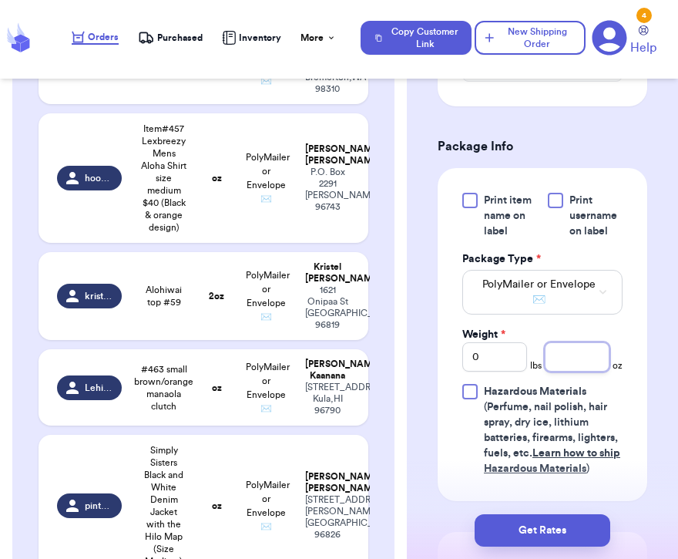
click at [585, 342] on input "number" at bounding box center [577, 356] width 65 height 29
type input "10"
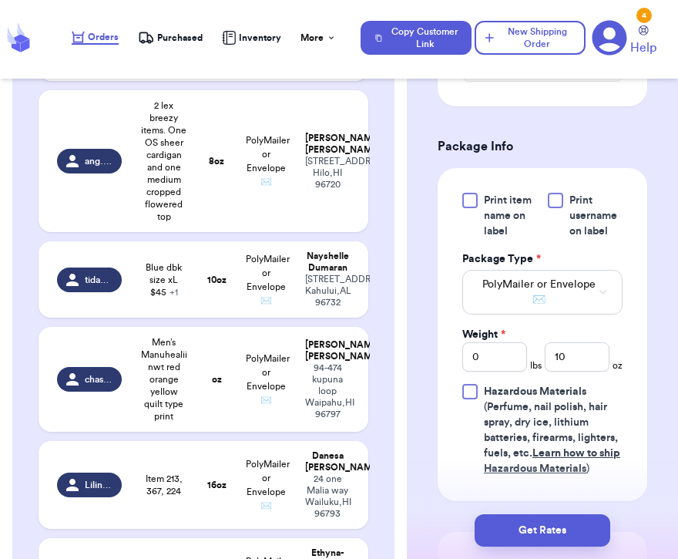
scroll to position [1007, 0]
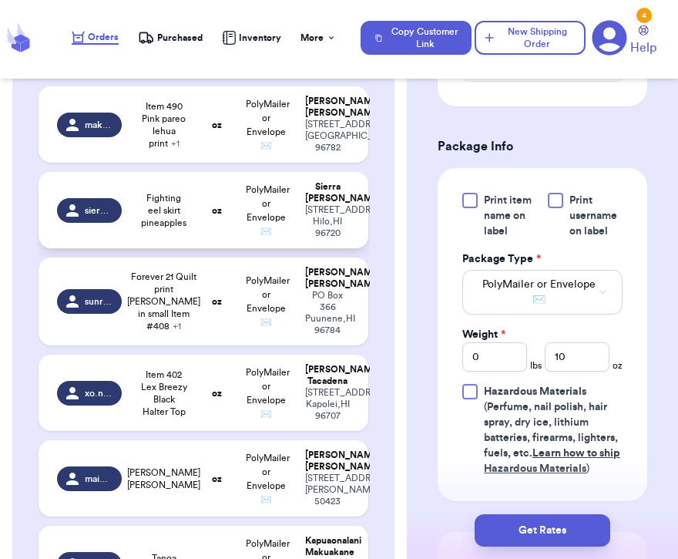
click at [243, 248] on td "PolyMailer or Envelope ✉️" at bounding box center [266, 210] width 59 height 76
type input "Fighting eel skirt pineapples"
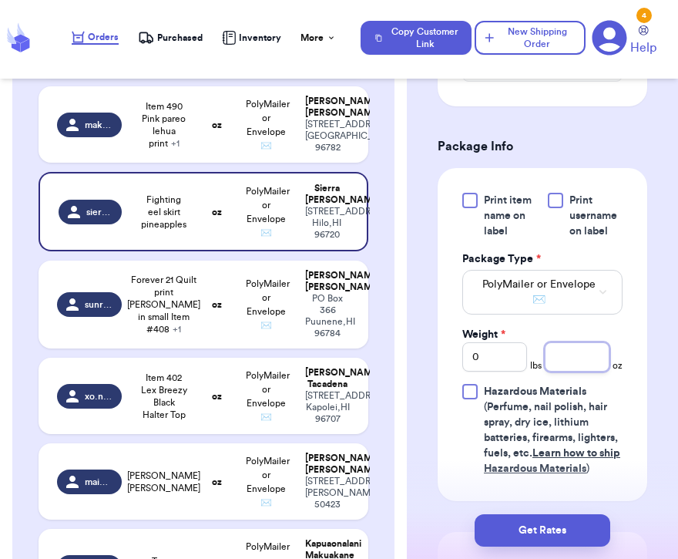
click at [583, 348] on input "number" at bounding box center [577, 356] width 65 height 29
type input "6"
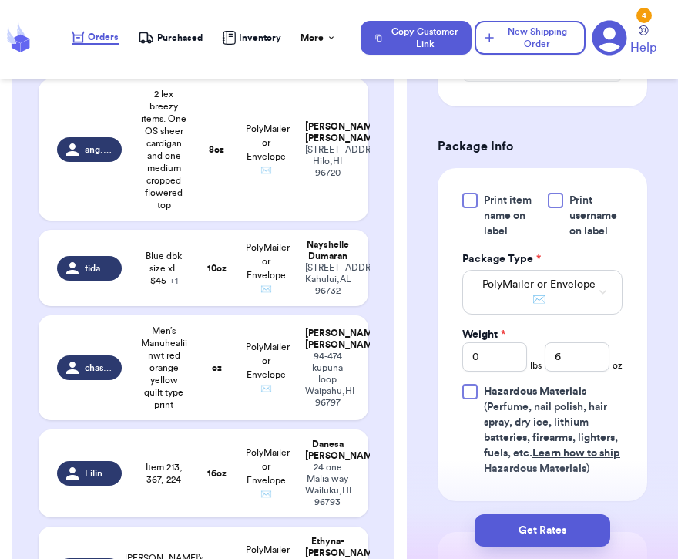
scroll to position [2295, 0]
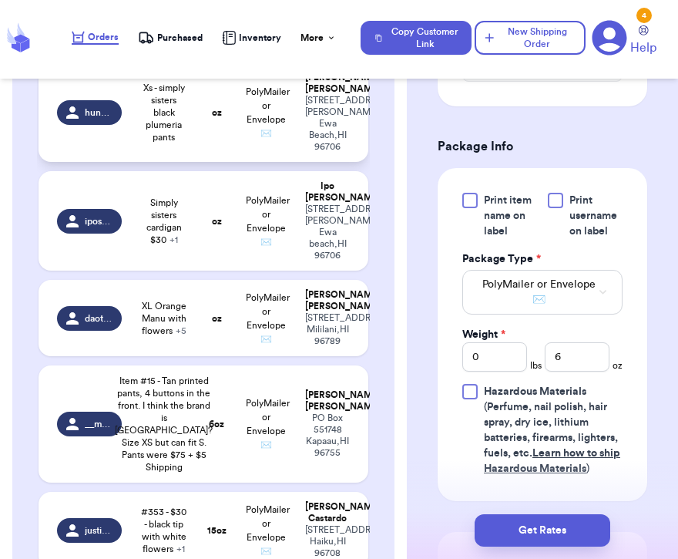
click at [257, 138] on span "PolyMailer or Envelope ✉️" at bounding box center [268, 112] width 44 height 51
type input "Xs - simply sisters black plumeria pants"
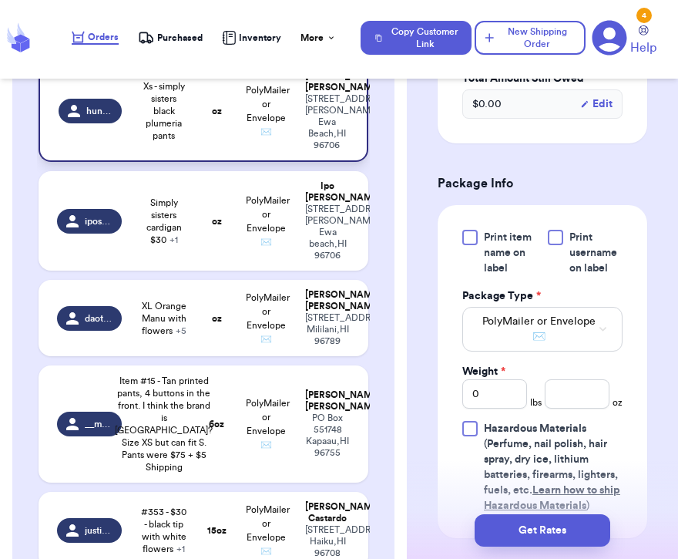
scroll to position [712, 0]
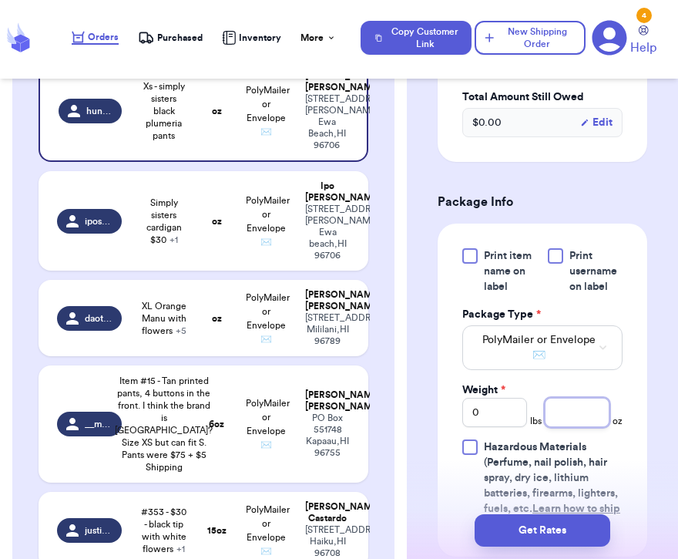
click at [567, 398] on input "number" at bounding box center [577, 412] width 65 height 29
type input "9"
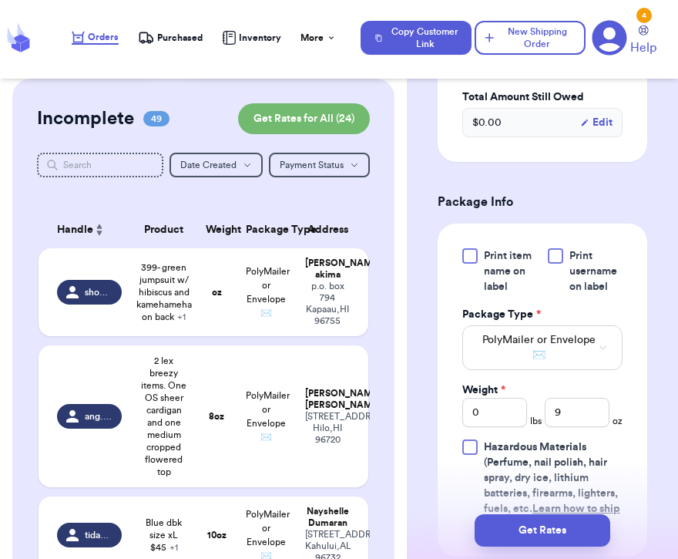
scroll to position [2815, 0]
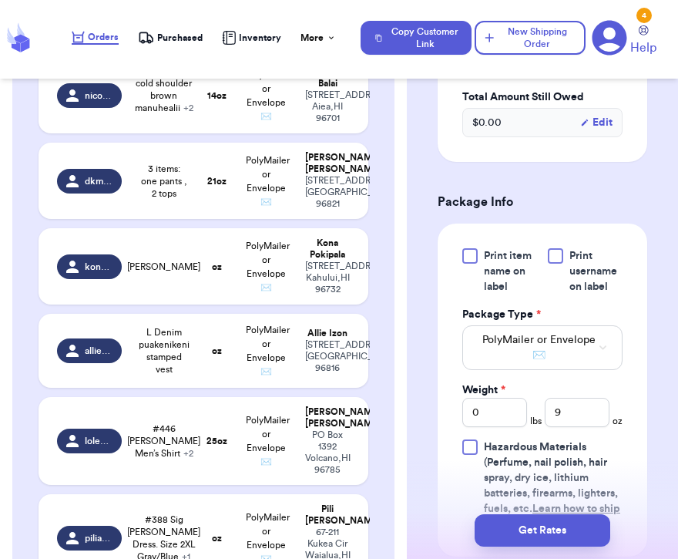
click at [203, 48] on td "15 oz" at bounding box center [216, 9] width 39 height 76
type input "#353 - $30 - black tip with white flowers"
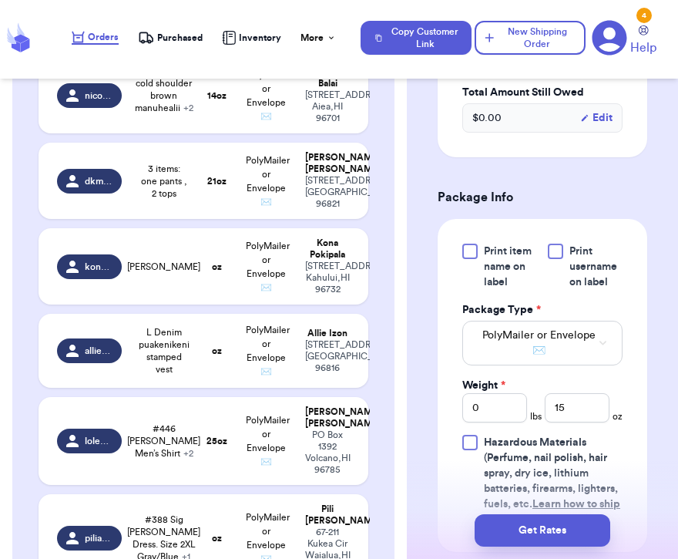
scroll to position [762, 0]
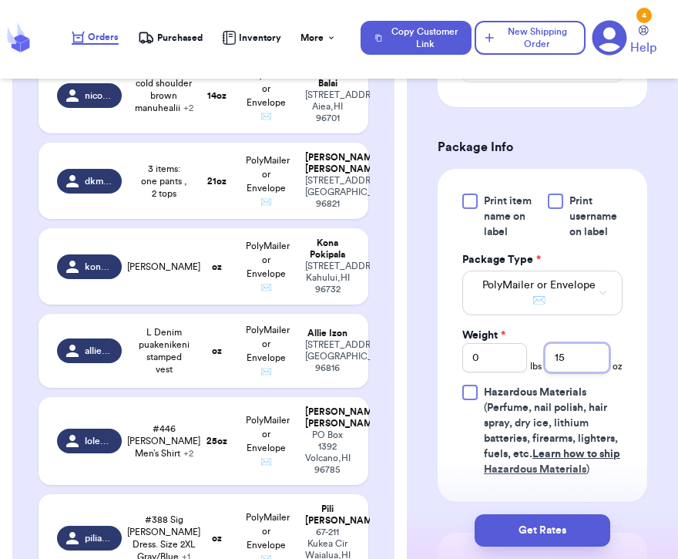
click at [584, 343] on input "15" at bounding box center [577, 357] width 65 height 29
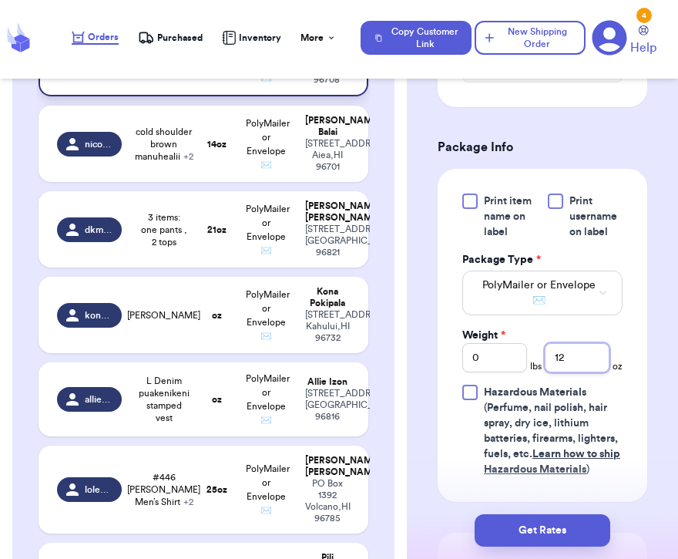
scroll to position [2768, 0]
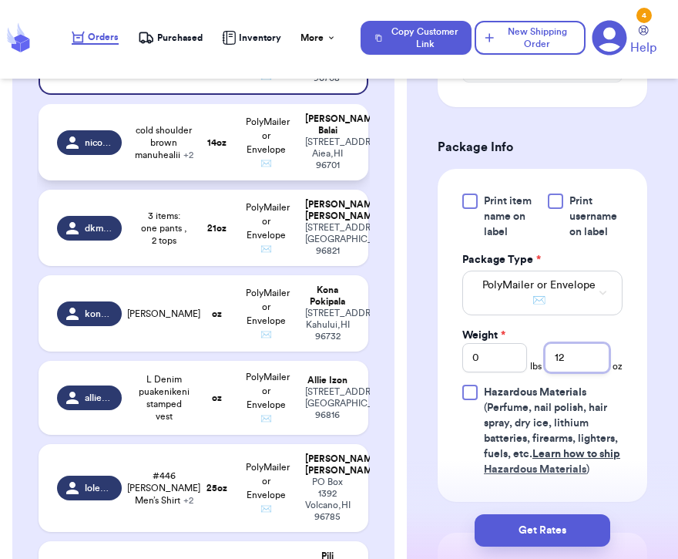
type input "12"
click at [276, 180] on td "PolyMailer or Envelope ✉️" at bounding box center [266, 142] width 59 height 76
type input "cold shoulder brown manuhealii"
type input "14"
type input "Get nuts pouch grey and white"
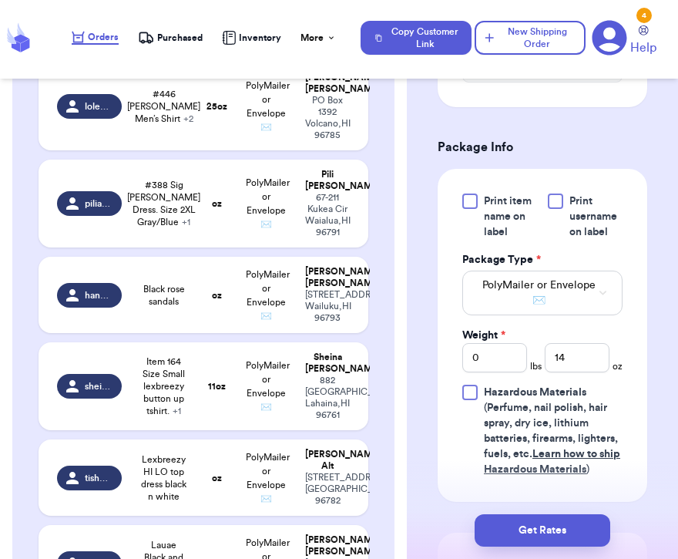
scroll to position [2212, 0]
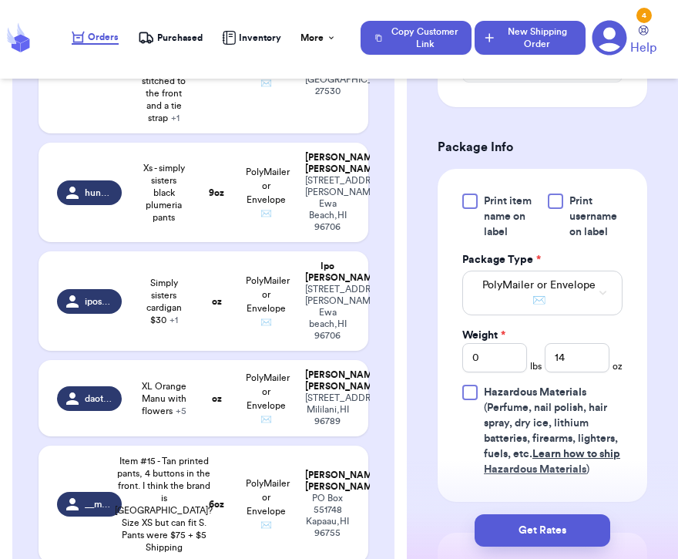
click at [559, 29] on button "New Shipping Order" at bounding box center [530, 38] width 111 height 34
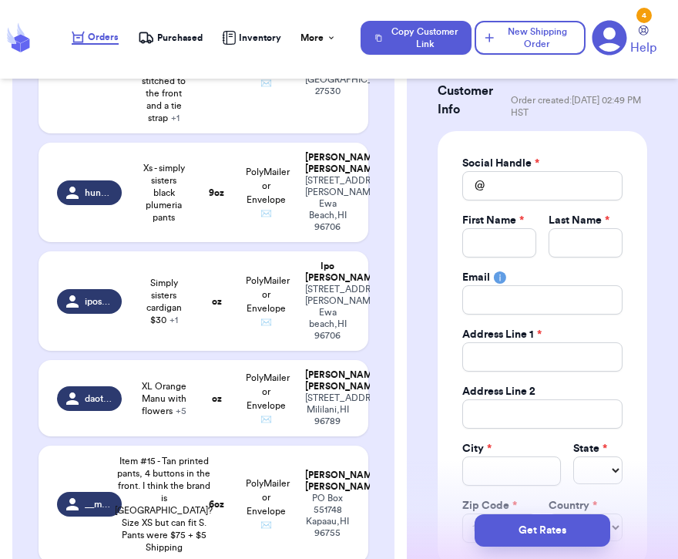
scroll to position [49, 0]
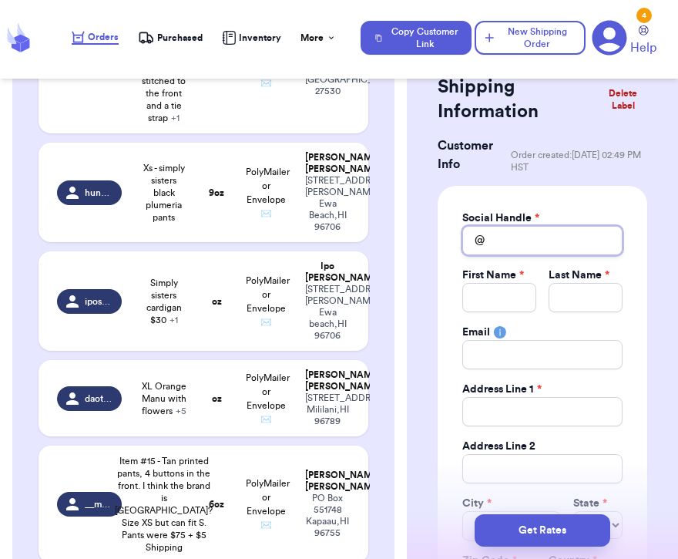
click at [540, 248] on input "Total Amount Paid" at bounding box center [543, 240] width 160 height 29
type input "s"
type input "st"
type input "str"
type input "stra"
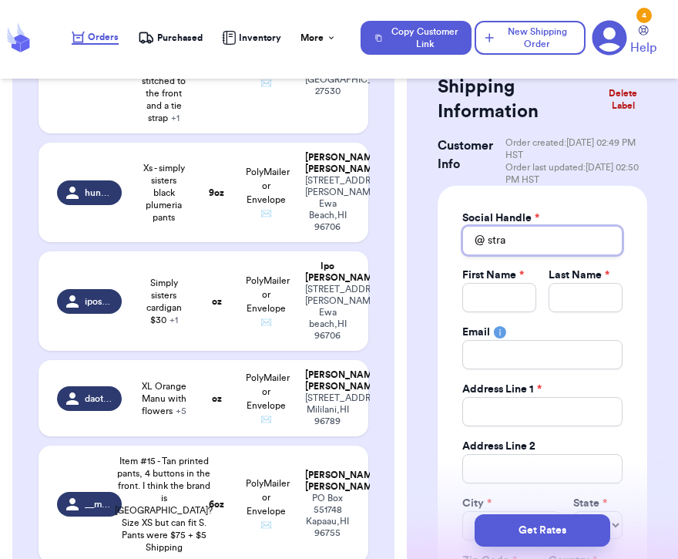
type input "straw"
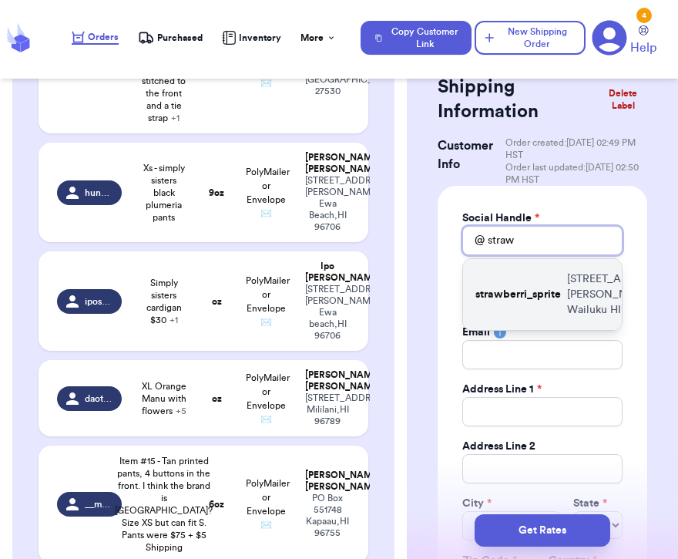
type input "straw"
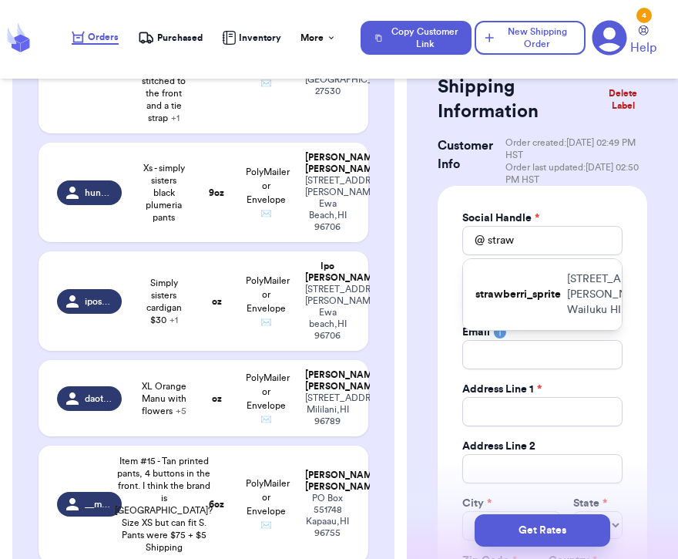
click at [529, 321] on div "strawberri_sprite [STREET_ADDRESS][PERSON_NAME]" at bounding box center [542, 294] width 159 height 71
type input "strawberri_sprite"
type input "[PERSON_NAME]"
type input "Kunioka"
type input "[EMAIL_ADDRESS][DOMAIN_NAME]"
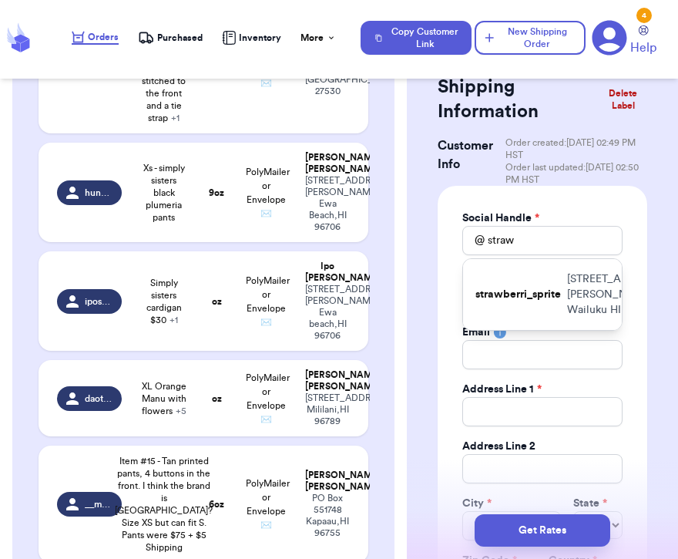
type input "[STREET_ADDRESS][PERSON_NAME]"
type input "Wailuku"
select select "HI"
type input "96793"
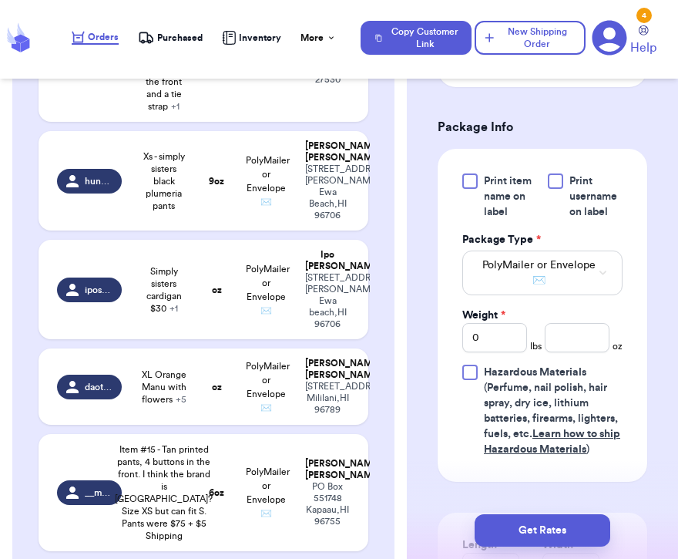
scroll to position [926, 0]
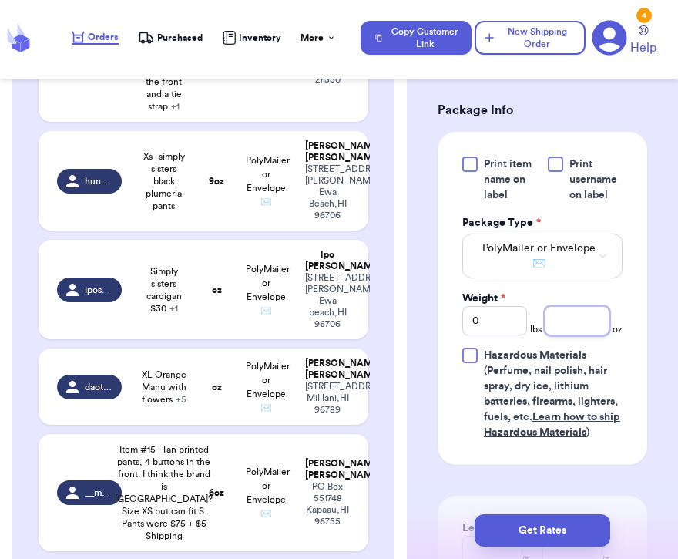
click at [574, 321] on input "number" at bounding box center [577, 320] width 65 height 29
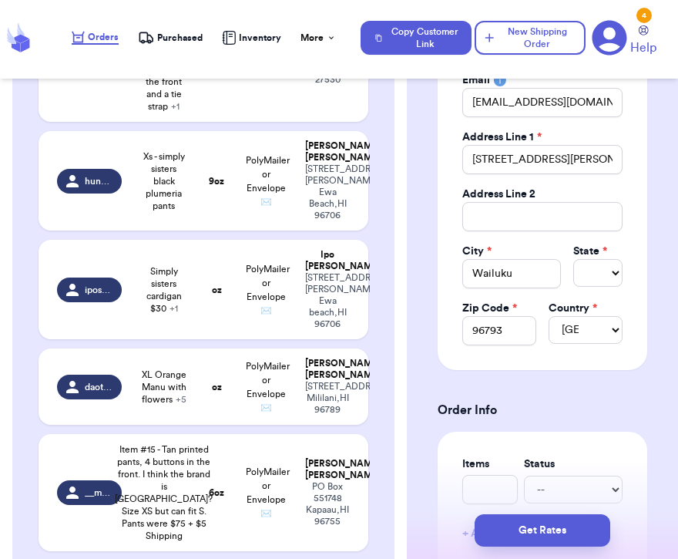
scroll to position [296, 0]
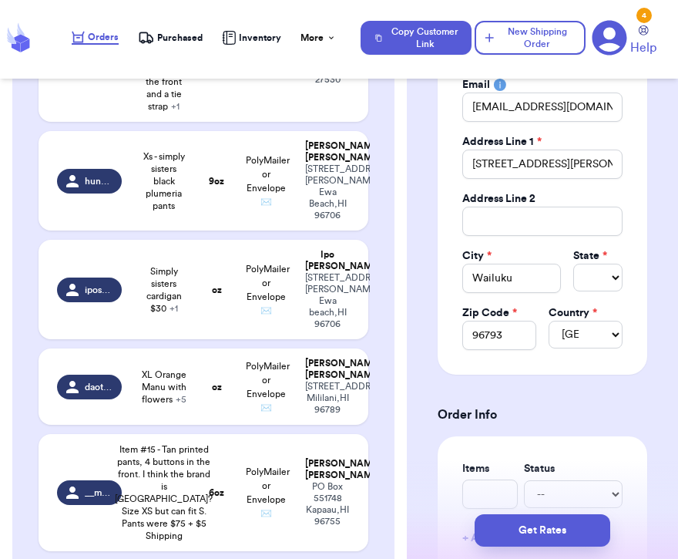
type input "11"
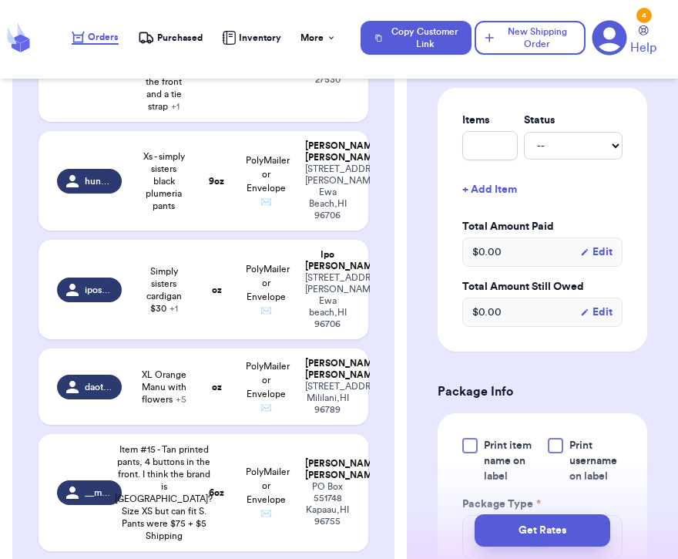
scroll to position [587, 0]
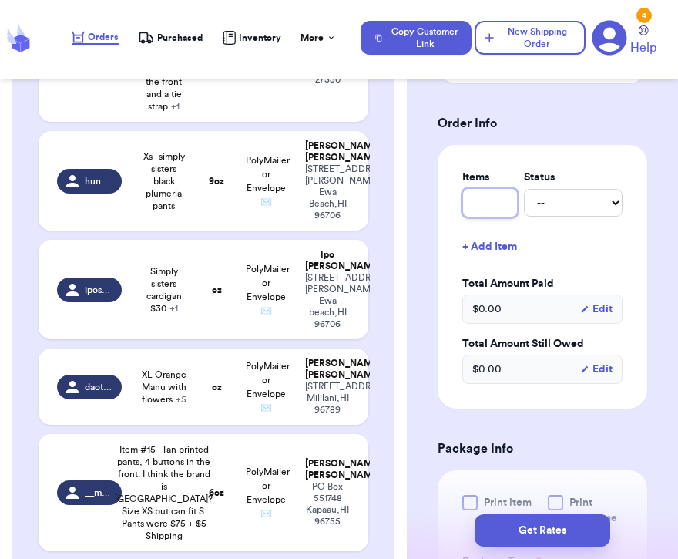
click at [499, 203] on input "text" at bounding box center [491, 202] width 56 height 29
click at [140, 230] on td "Xs - simply sisters black plumeria pants" at bounding box center [164, 180] width 66 height 99
type input "Xs - simply sisters black plumeria pants"
type input "9"
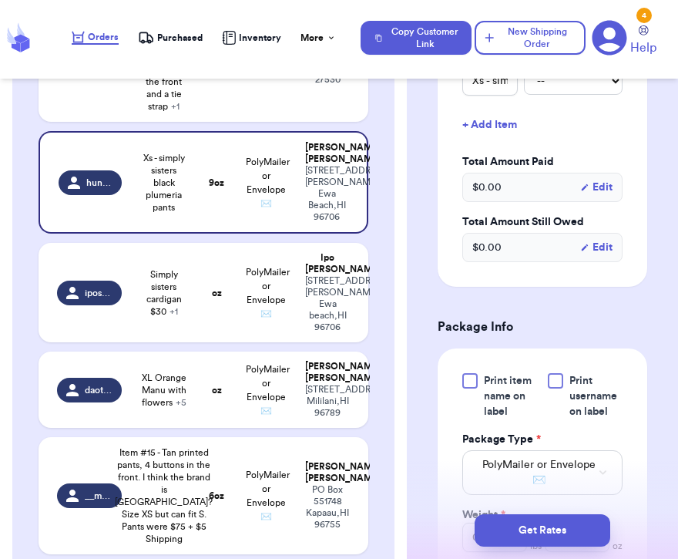
type input "#375 Kahulalea Black Dress"
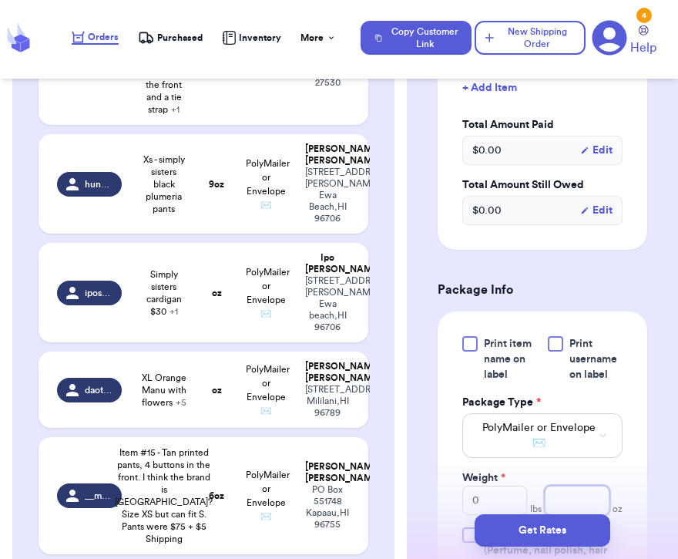
click at [572, 486] on input "number" at bounding box center [577, 500] width 65 height 29
type input "15"
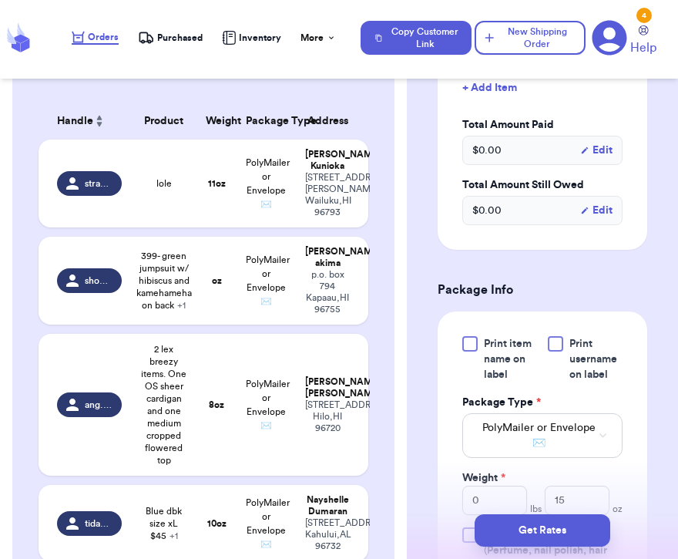
scroll to position [1226, 0]
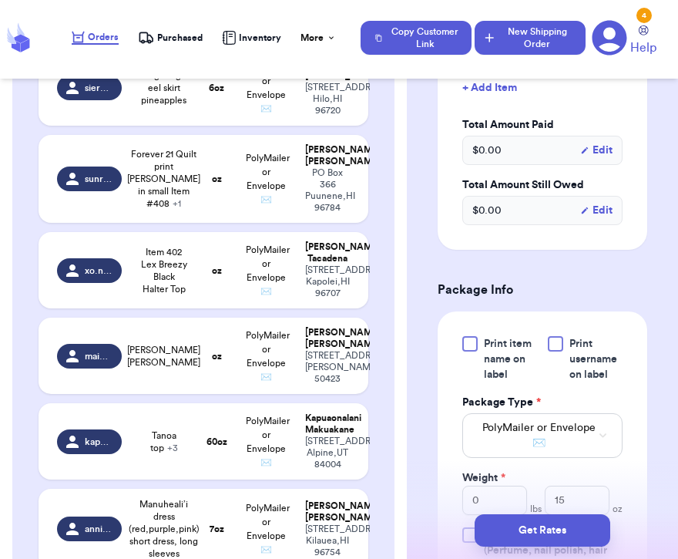
click at [550, 50] on button "New Shipping Order" at bounding box center [530, 38] width 111 height 34
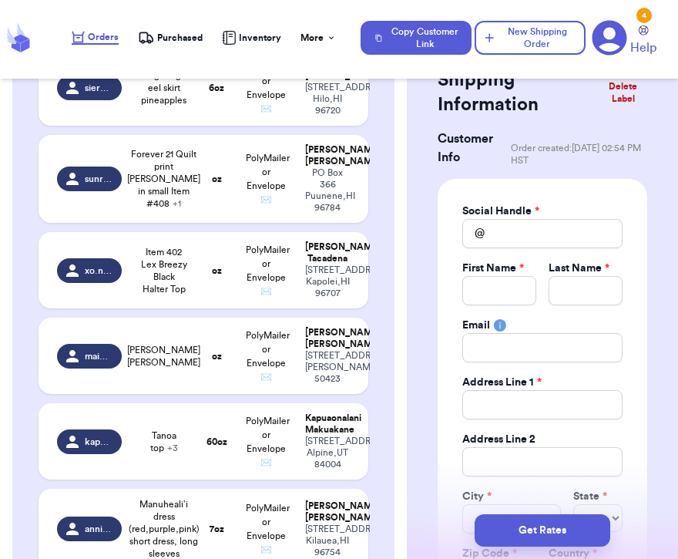
scroll to position [0, 0]
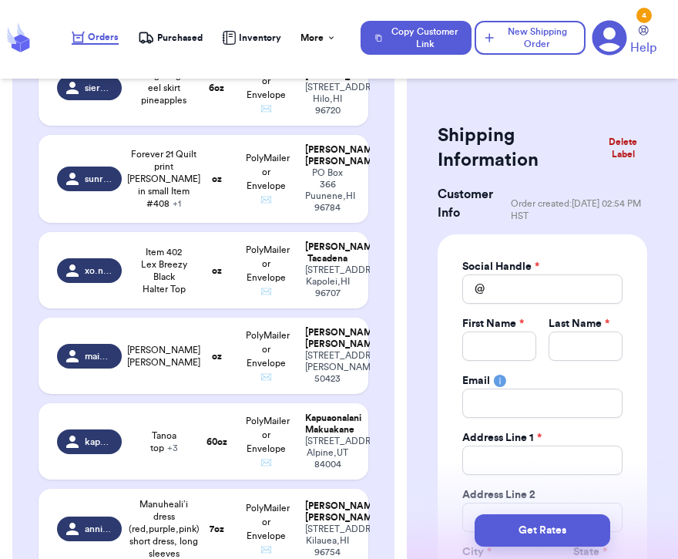
click at [484, 275] on div "@" at bounding box center [474, 288] width 22 height 29
click at [486, 278] on input "Total Amount Paid" at bounding box center [543, 288] width 160 height 29
type input "j"
type input "ja"
type input "jae"
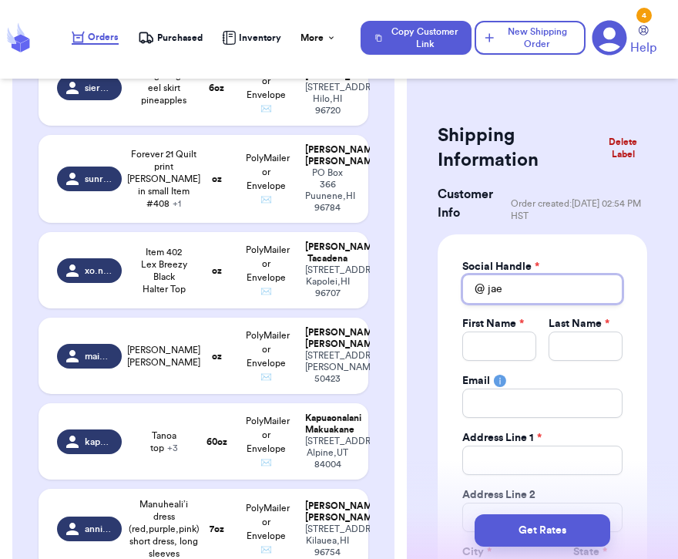
type input "jael"
type input "jaela"
type input "jaelaj"
type input "jaela"
type input "jaelah"
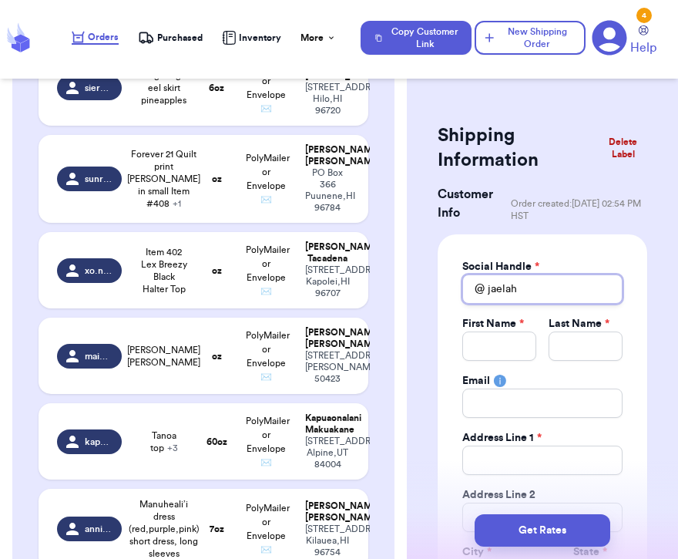
type input "jaelahj"
type input "jaelahjo"
type input "jaelahjoj"
type input "jaelahjojo"
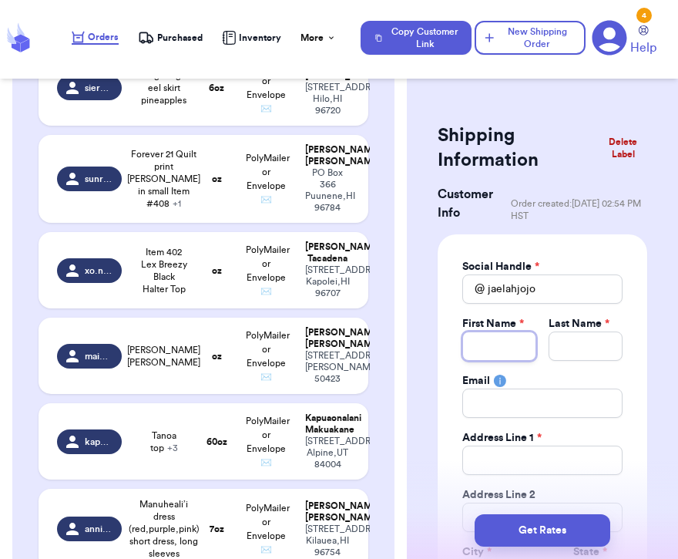
click at [493, 348] on input "Total Amount Paid" at bounding box center [500, 345] width 74 height 29
type input "t"
type input "ta"
type input "tai"
type input "tair"
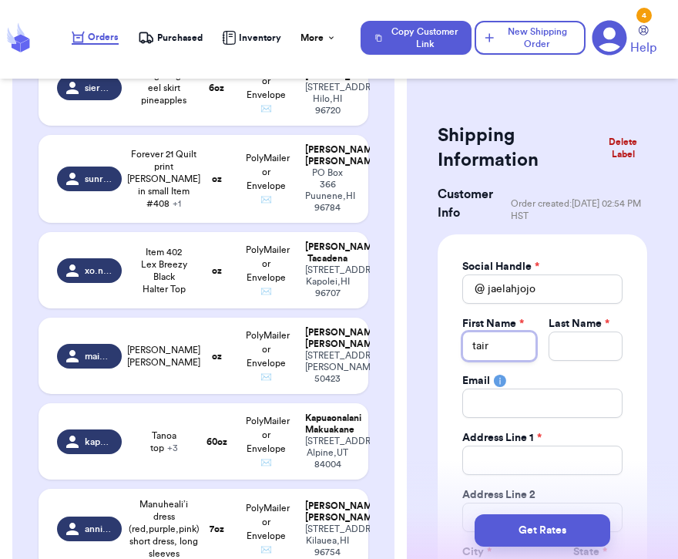
type input "taira"
click at [567, 359] on input "Total Amount Paid" at bounding box center [586, 345] width 74 height 29
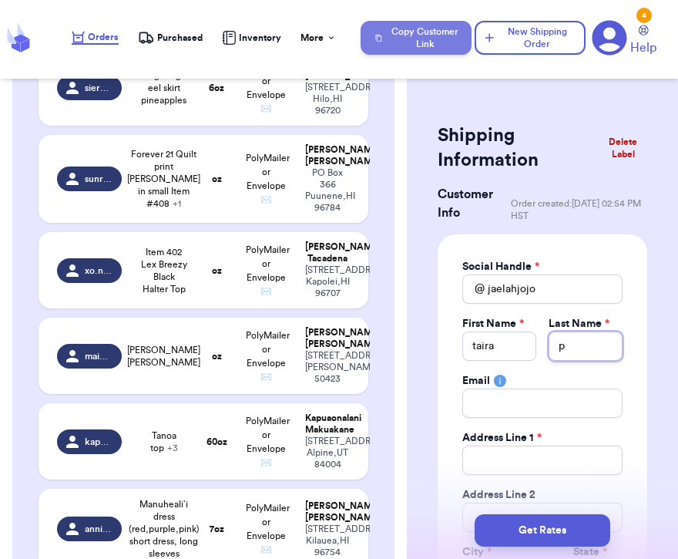
type input "p"
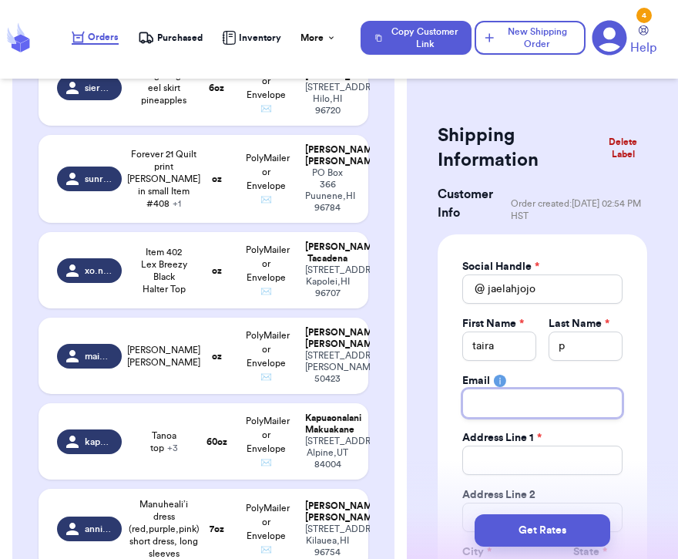
click at [545, 401] on input "Total Amount Paid" at bounding box center [543, 403] width 160 height 29
paste input "[EMAIL_ADDRESS][DOMAIN_NAME]"
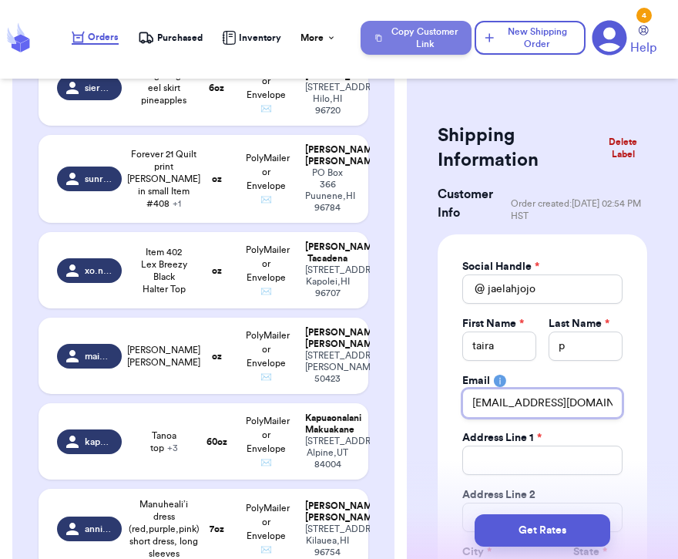
type input "[EMAIL_ADDRESS][DOMAIN_NAME]"
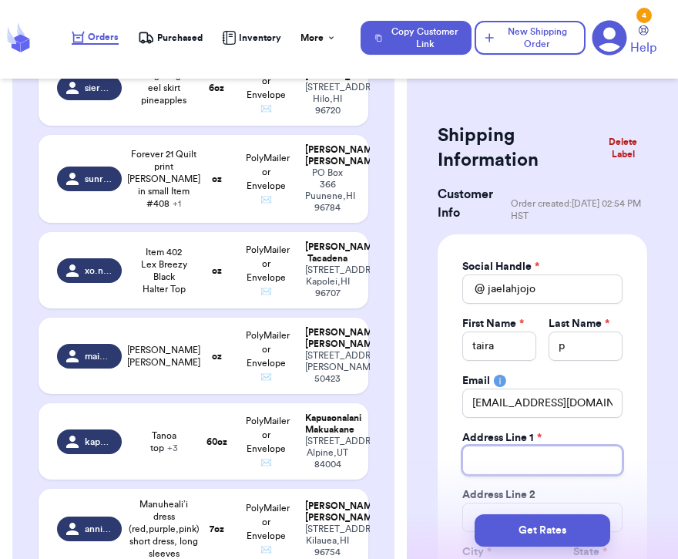
click at [490, 453] on input "Total Amount Paid" at bounding box center [543, 460] width 160 height 29
paste input "[STREET_ADDRESS]. Hi 96720"
type input "[STREET_ADDRESS]. Hi 96720"
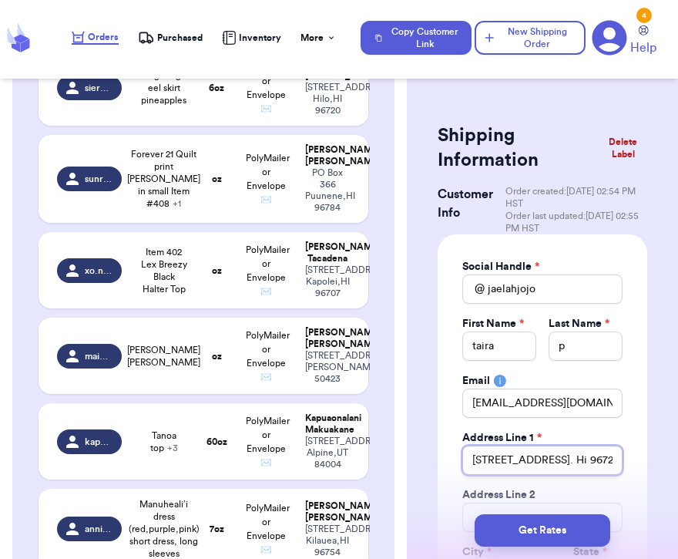
drag, startPoint x: 474, startPoint y: 460, endPoint x: 457, endPoint y: 459, distance: 17.0
click at [457, 459] on div "Social Handle * @ jaelahjojo First Name * [PERSON_NAME] Last Name * p Email [EM…" at bounding box center [543, 452] width 210 height 436
click at [469, 459] on input "[STREET_ADDRESS]. Hi 96720" at bounding box center [543, 460] width 160 height 29
type input "[STREET_ADDRESS]. Hi 96720"
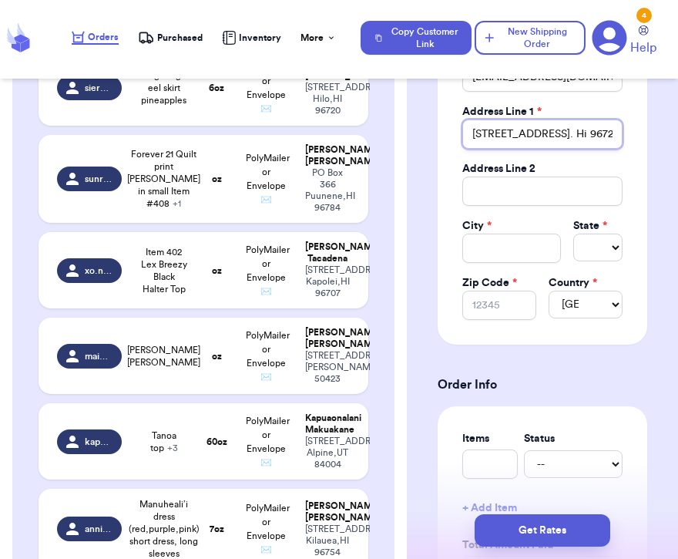
scroll to position [445, 0]
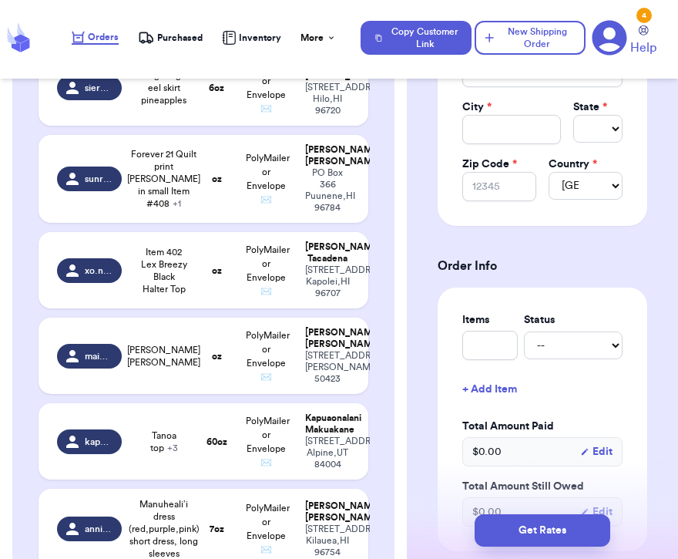
type input "[STREET_ADDRESS]. Hi 96720"
click at [491, 358] on input "text" at bounding box center [491, 345] width 56 height 29
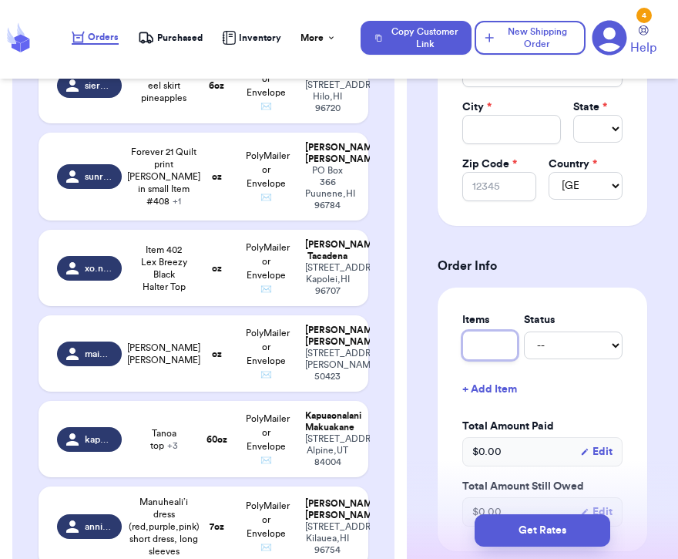
type input "l"
type input "lo"
type input "lol"
type input "lole"
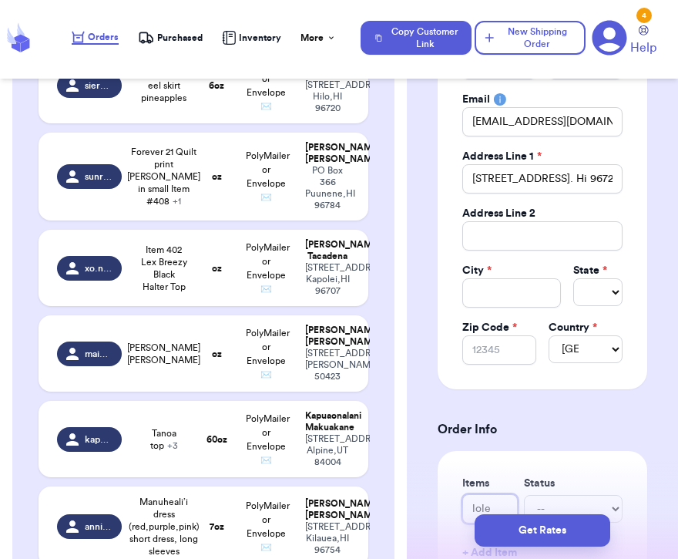
scroll to position [274, 0]
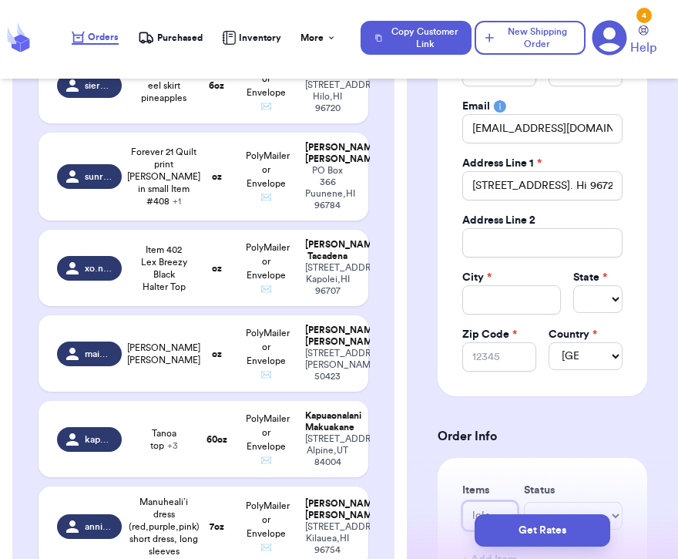
type input "lole"
drag, startPoint x: 558, startPoint y: 187, endPoint x: 678, endPoint y: 187, distance: 119.5
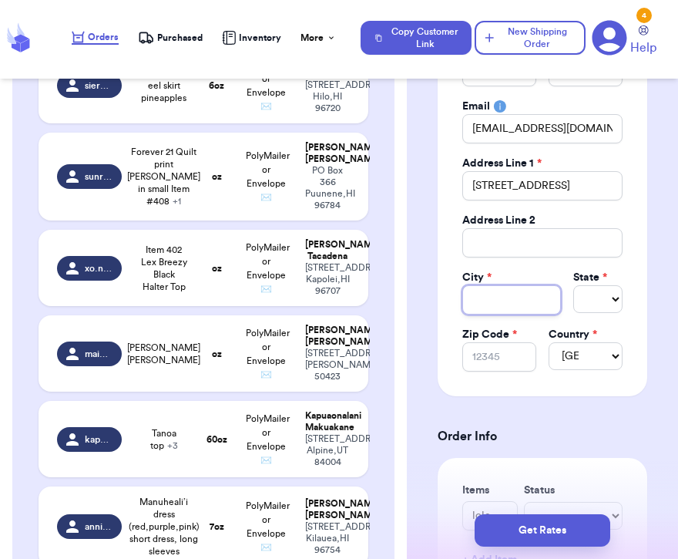
click at [520, 307] on input "Total Amount Paid" at bounding box center [512, 299] width 99 height 29
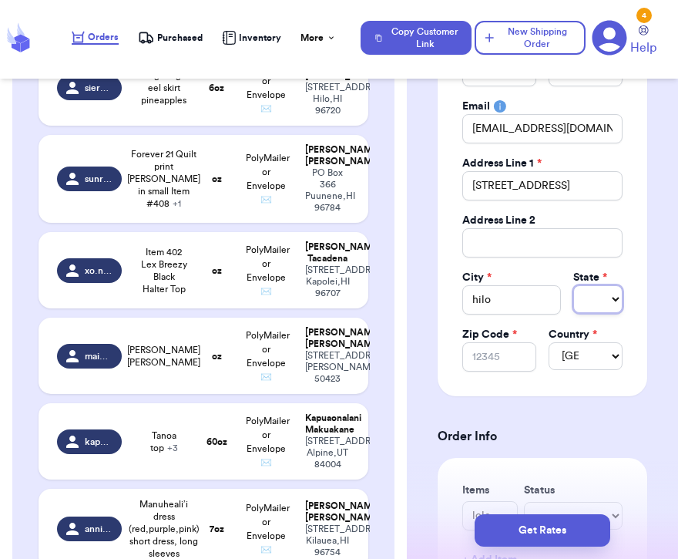
click at [605, 304] on select "Select AL AK AZ AR CA CO [GEOGRAPHIC_DATA] DE DC [GEOGRAPHIC_DATA] [GEOGRAPHIC_…" at bounding box center [598, 299] width 49 height 28
click at [483, 345] on input "Zip Code *" at bounding box center [500, 356] width 74 height 29
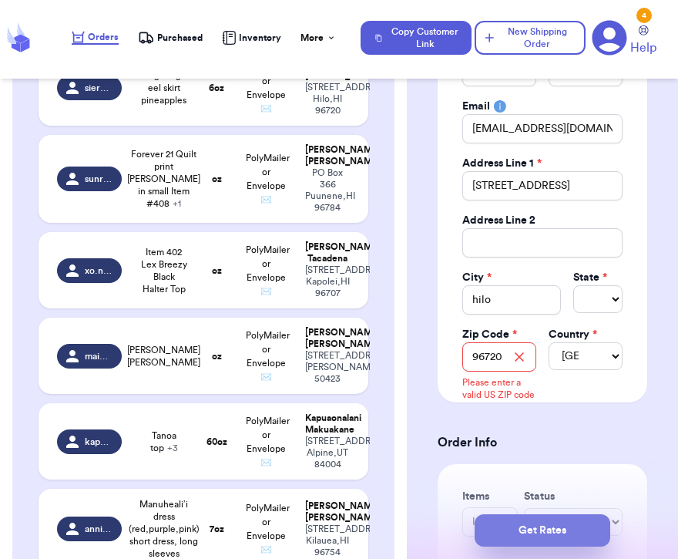
click at [547, 527] on button "Get Rates" at bounding box center [543, 530] width 136 height 32
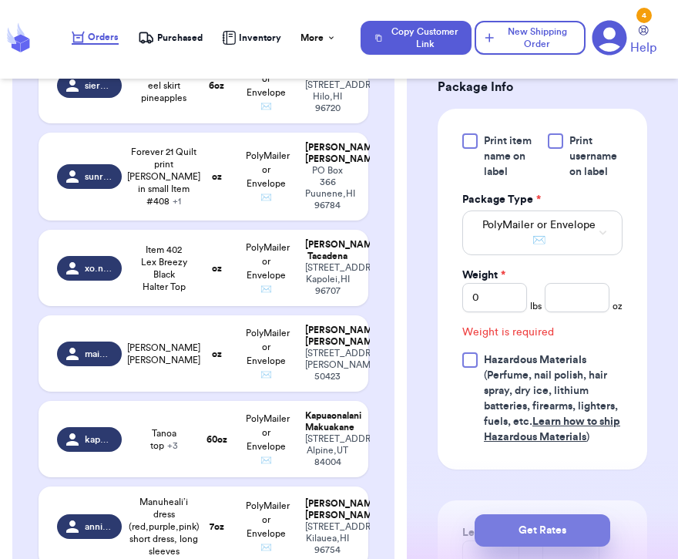
scroll to position [772, 0]
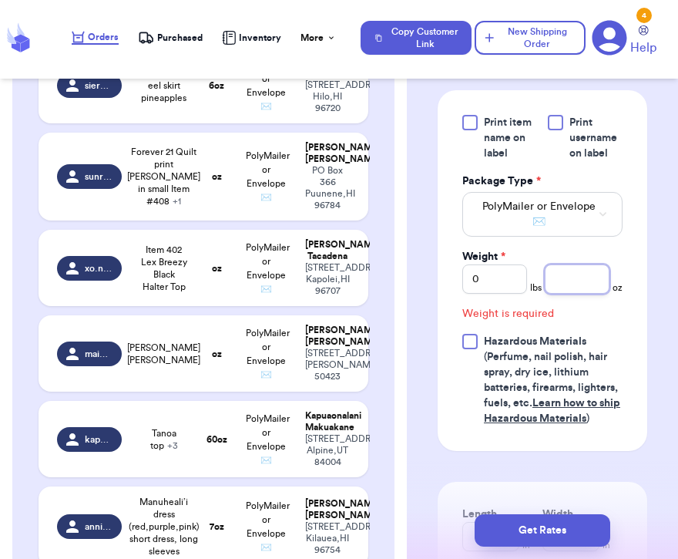
click at [591, 278] on input "number" at bounding box center [577, 278] width 65 height 29
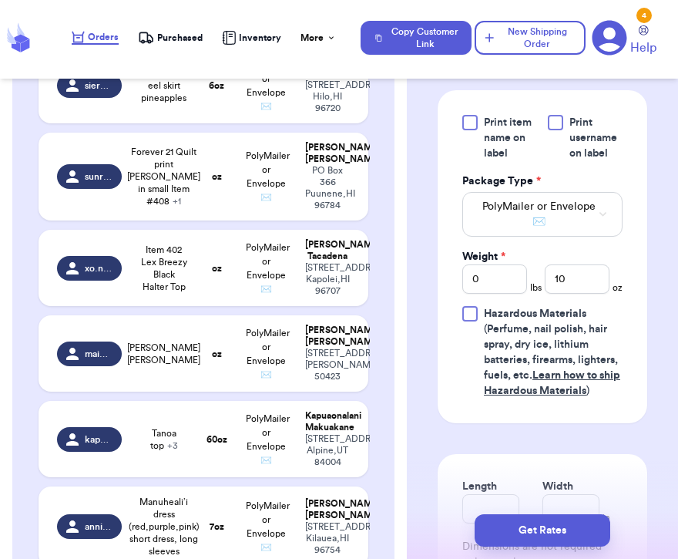
scroll to position [2604, 0]
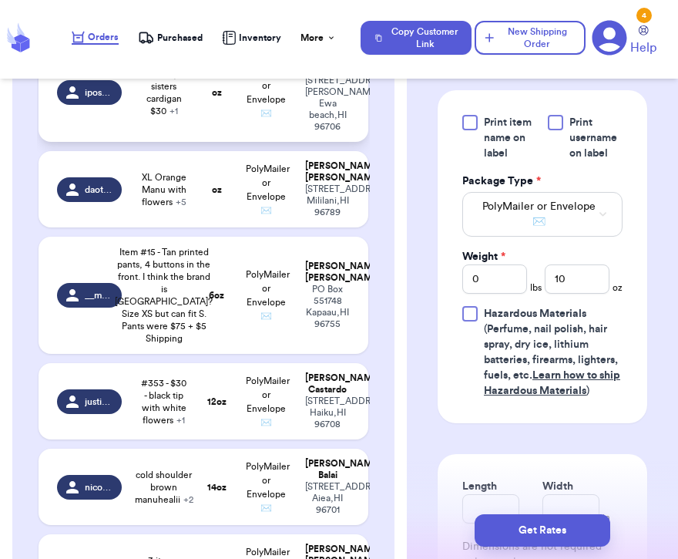
click at [168, 117] on span "Simply sisters cardigan $30 + 1" at bounding box center [164, 92] width 48 height 49
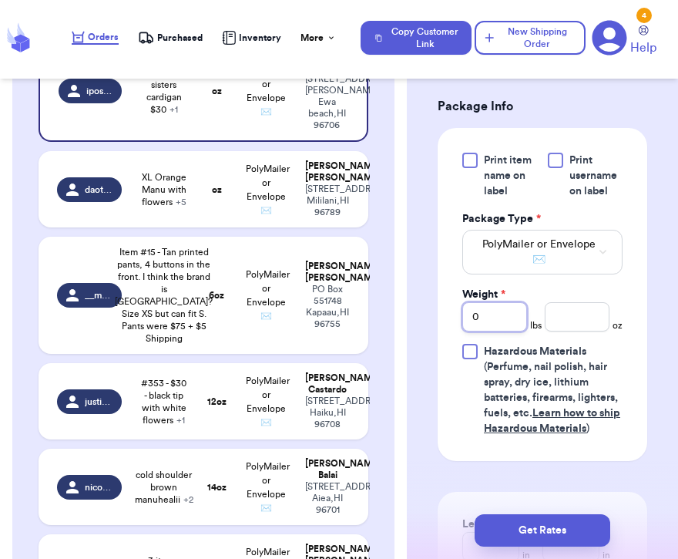
click at [510, 302] on input "0" at bounding box center [495, 316] width 65 height 29
click at [576, 302] on input "number" at bounding box center [577, 316] width 65 height 29
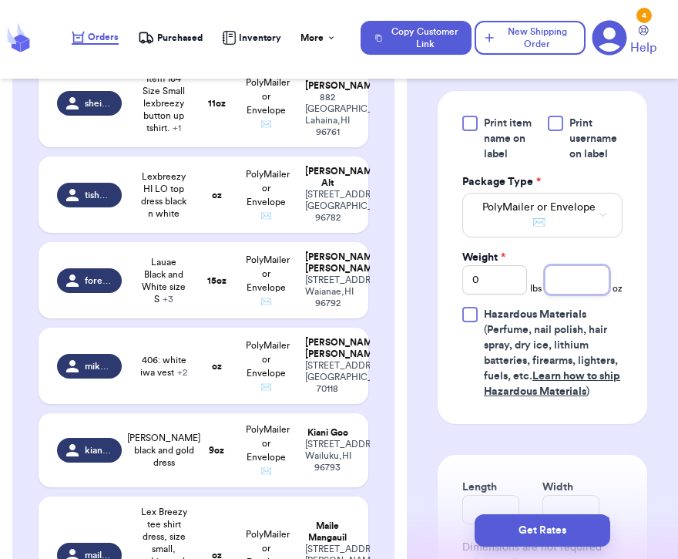
click at [566, 279] on input "number" at bounding box center [577, 279] width 65 height 29
click at [516, 278] on input "0" at bounding box center [495, 279] width 65 height 29
click at [597, 285] on input "number" at bounding box center [577, 279] width 65 height 29
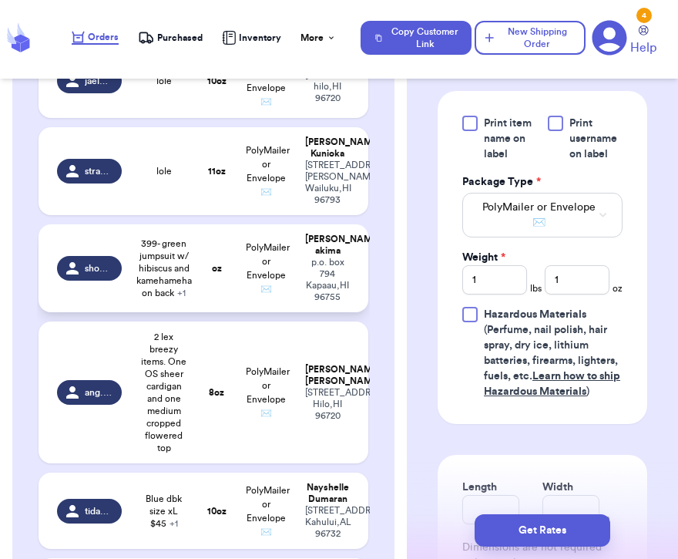
click at [173, 283] on span "399- green jumpsuit w/ hibiscus and kamehameha on back + 1" at bounding box center [164, 268] width 56 height 62
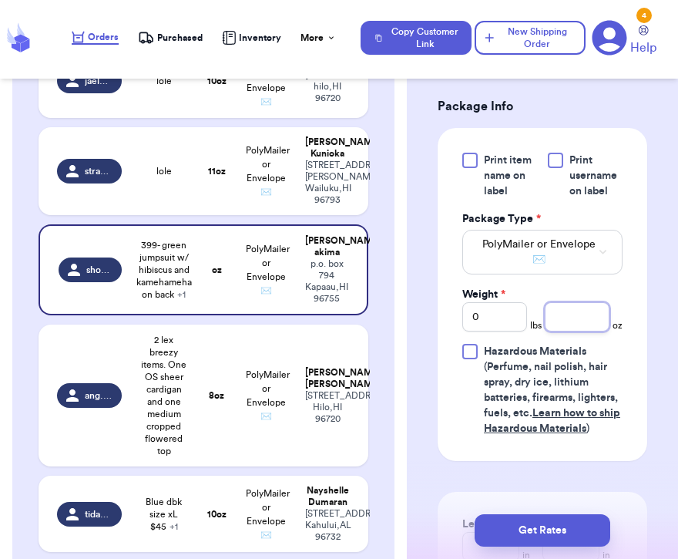
click at [556, 302] on input "number" at bounding box center [577, 316] width 65 height 29
click at [526, 302] on input "0" at bounding box center [495, 316] width 65 height 29
click at [566, 302] on input "number" at bounding box center [577, 316] width 65 height 29
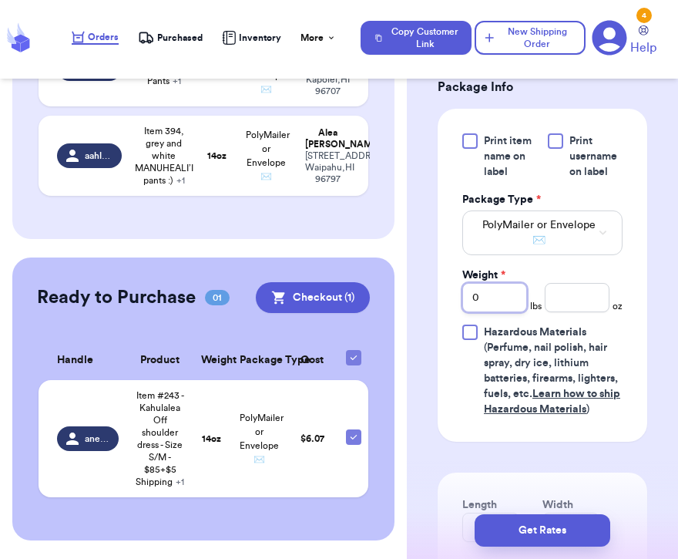
click at [502, 283] on input "0" at bounding box center [495, 297] width 65 height 29
click at [570, 288] on input "number" at bounding box center [577, 297] width 65 height 29
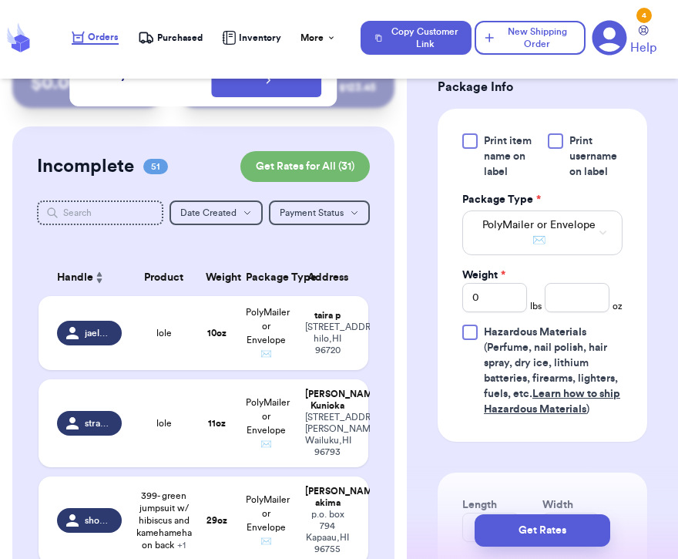
scroll to position [0, 0]
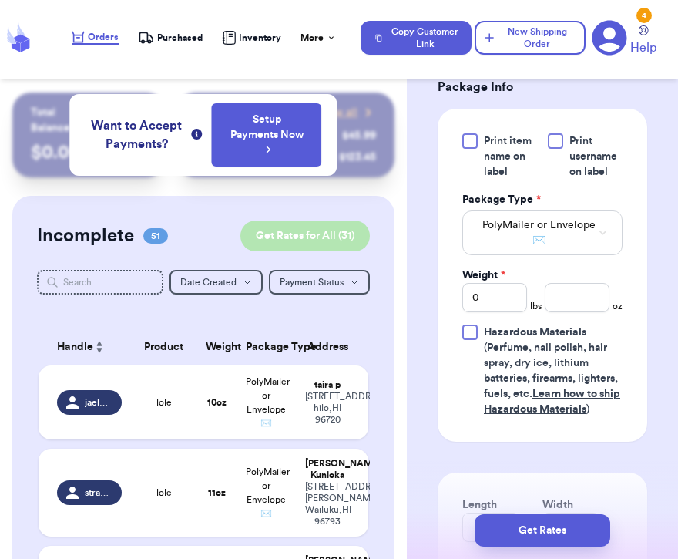
click at [322, 249] on button "Get Rates for All ( 31 )" at bounding box center [306, 235] width 130 height 31
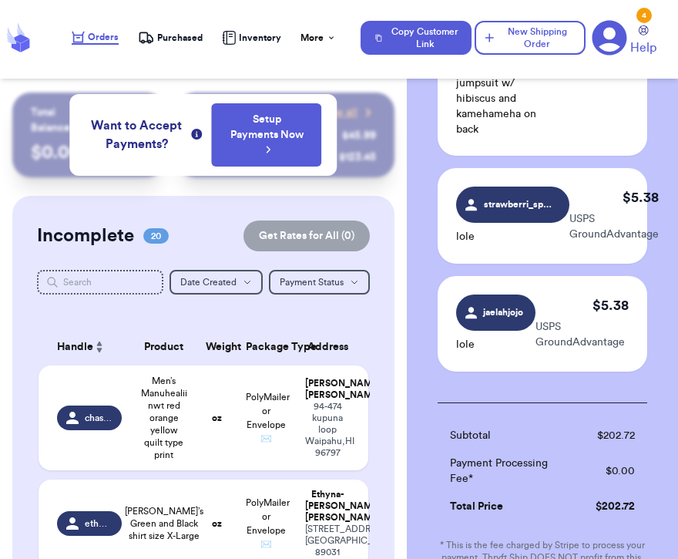
scroll to position [4403, 0]
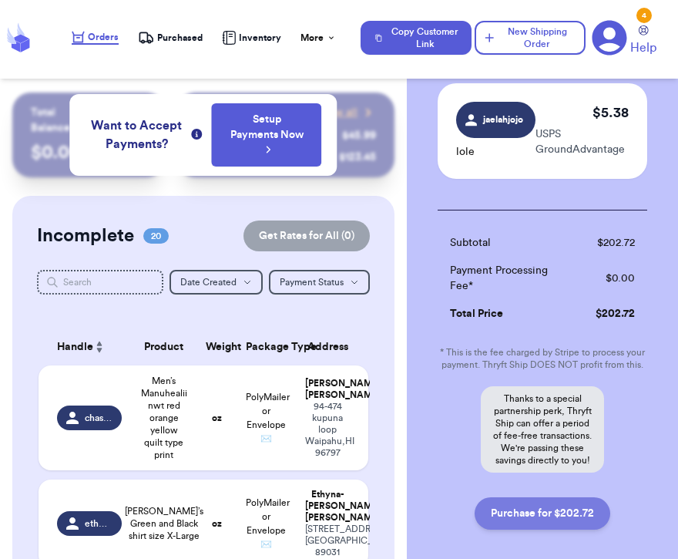
click at [563, 497] on button "Purchase for $202.72" at bounding box center [543, 513] width 136 height 32
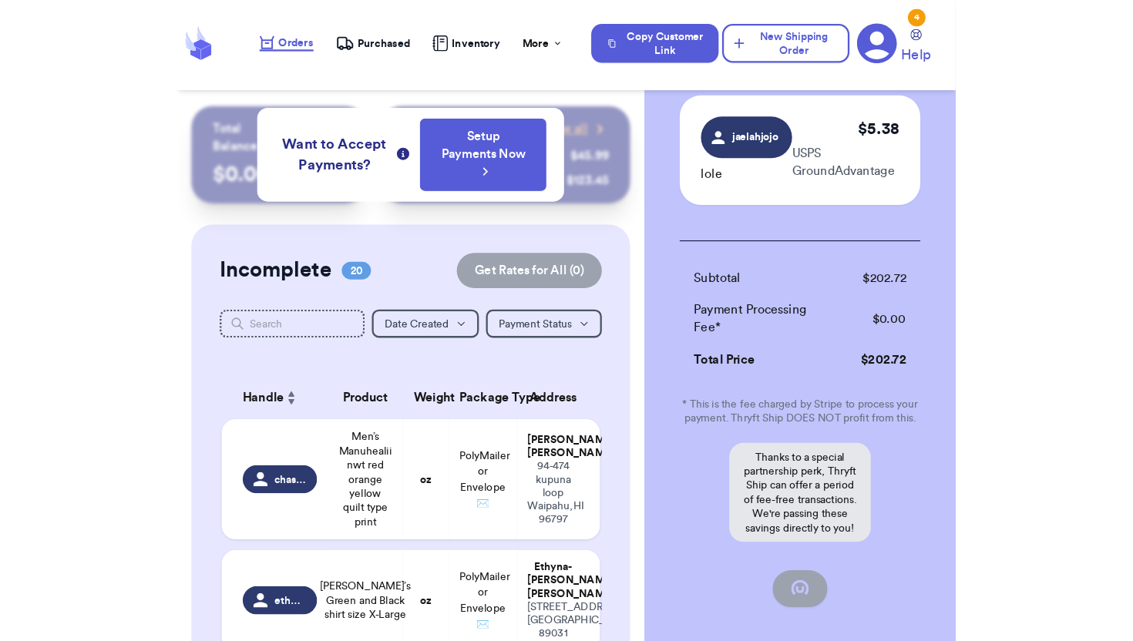
scroll to position [108, 0]
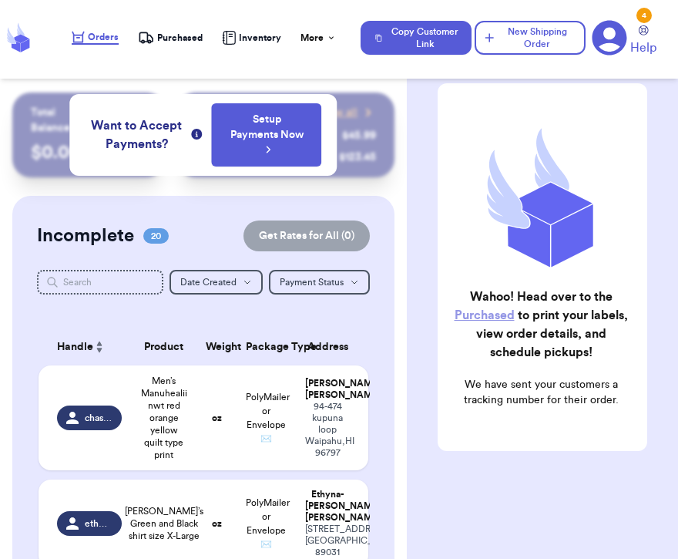
click at [187, 38] on span "Purchased" at bounding box center [179, 38] width 45 height 12
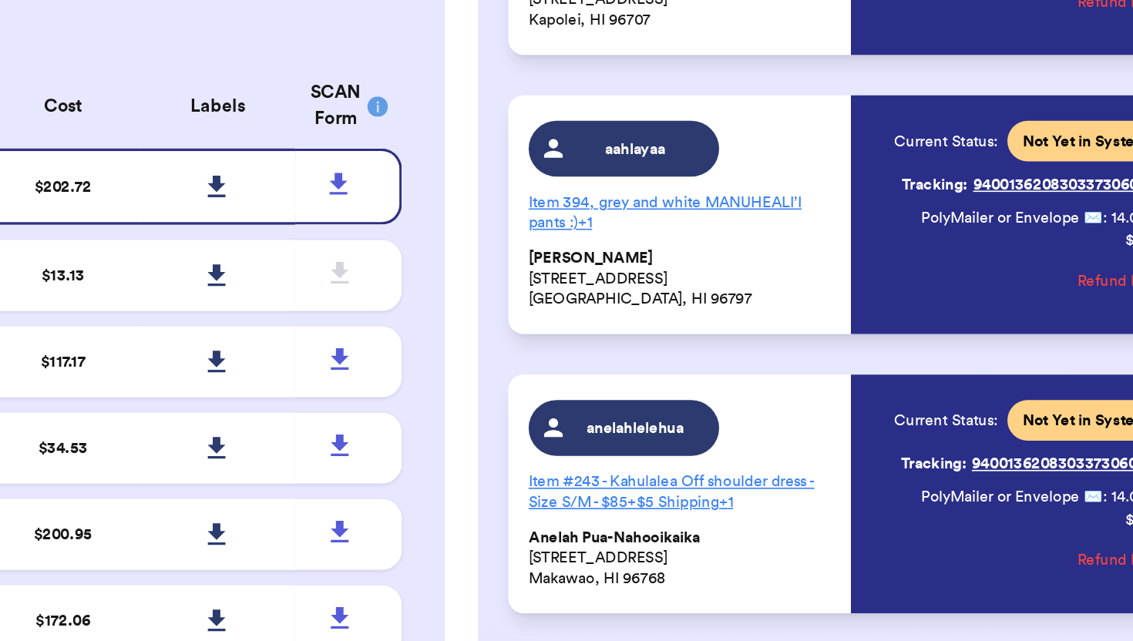
scroll to position [754, 0]
